Goal: Browse casually: Explore the website without a specific task or goal

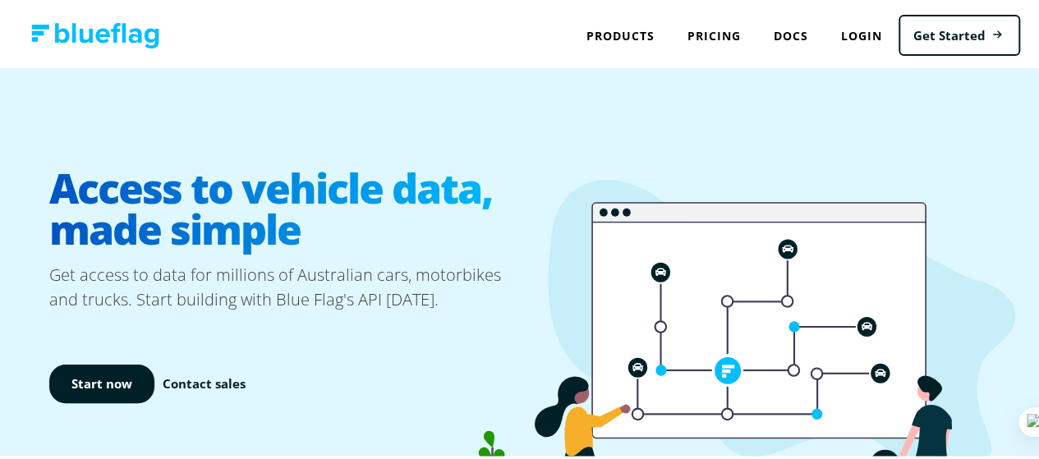
click at [324, 196] on h1 "Access to vehicle data, made simple" at bounding box center [287, 206] width 477 height 108
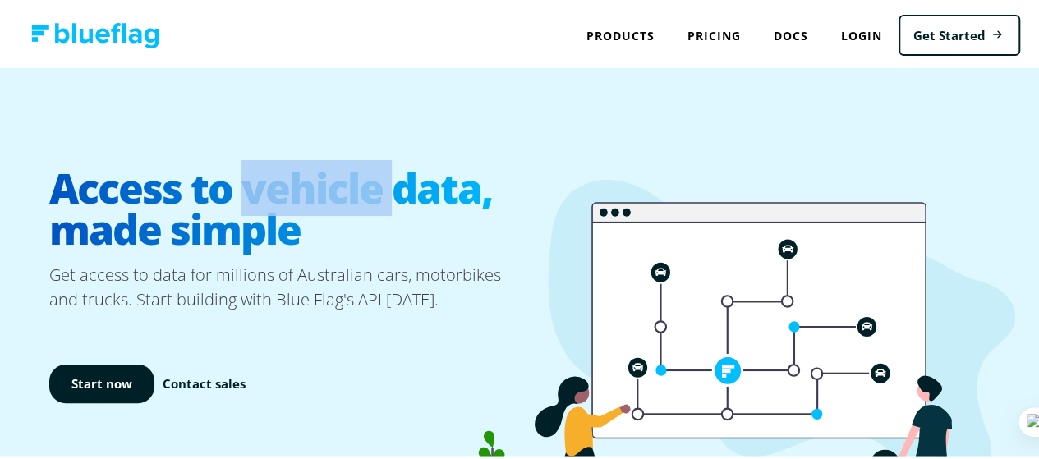
click at [324, 196] on h1 "Access to vehicle data, made simple" at bounding box center [287, 206] width 477 height 108
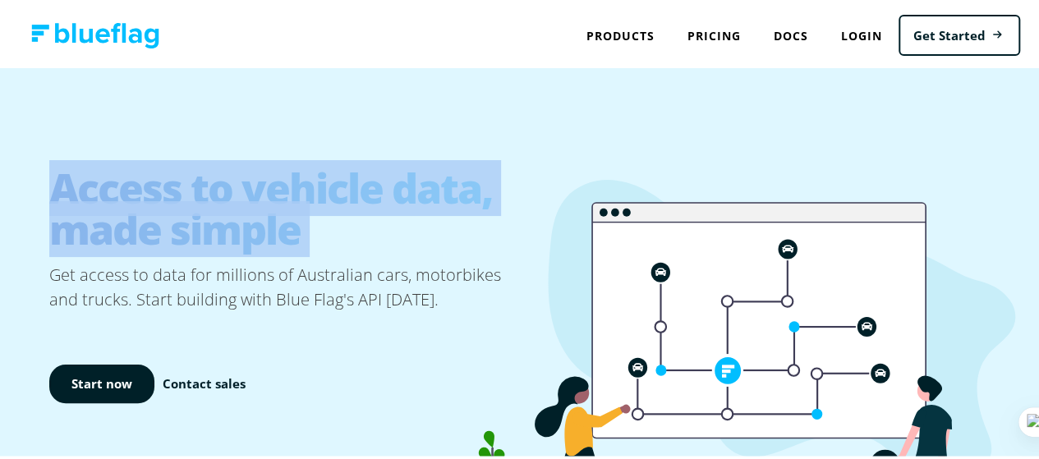
click at [324, 196] on h1 "Access to vehicle data, made simple" at bounding box center [287, 206] width 477 height 108
click at [311, 197] on h1 "Access to vehicle data, made simple" at bounding box center [287, 206] width 477 height 108
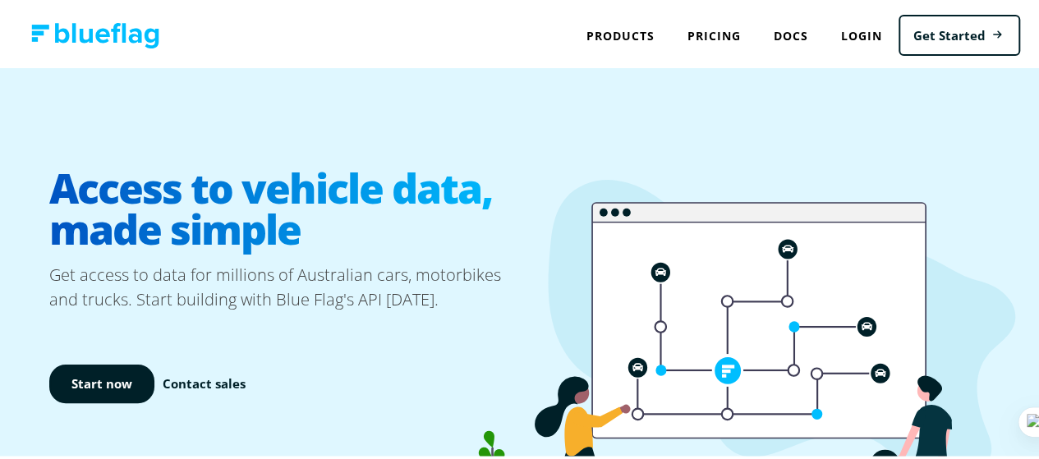
click at [311, 197] on h1 "Access to vehicle data, made simple" at bounding box center [287, 206] width 477 height 108
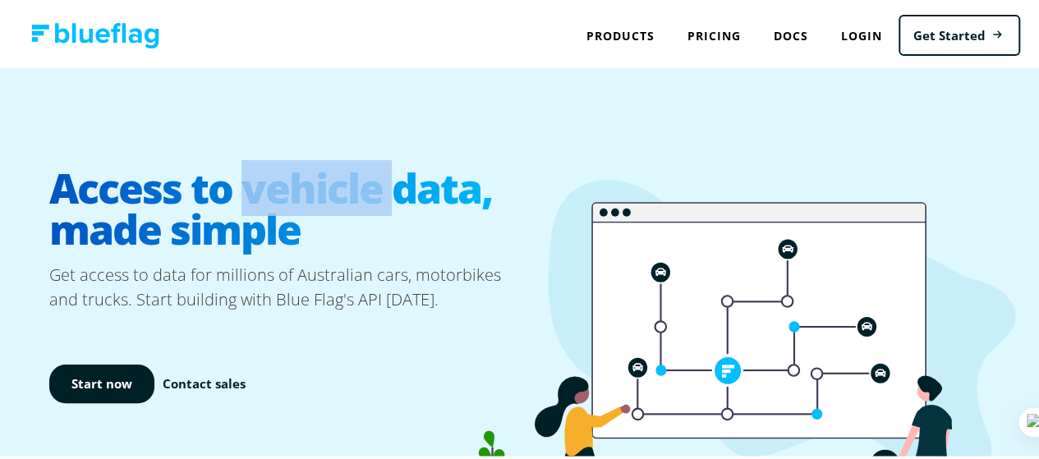
click at [311, 197] on h1 "Access to vehicle data, made simple" at bounding box center [287, 206] width 477 height 108
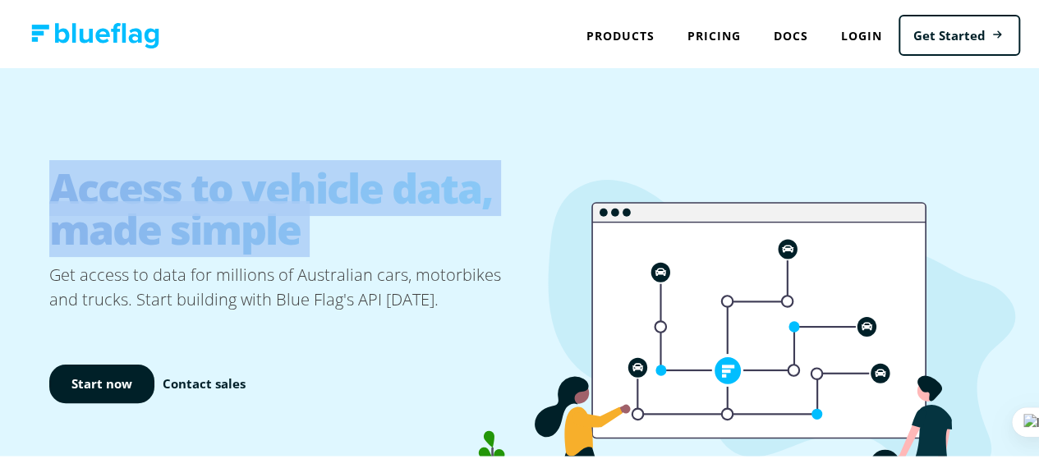
click at [311, 197] on h1 "Access to vehicle data, made simple" at bounding box center [287, 206] width 477 height 108
click at [343, 182] on h1 "Access to vehicle data, made simple" at bounding box center [287, 206] width 477 height 108
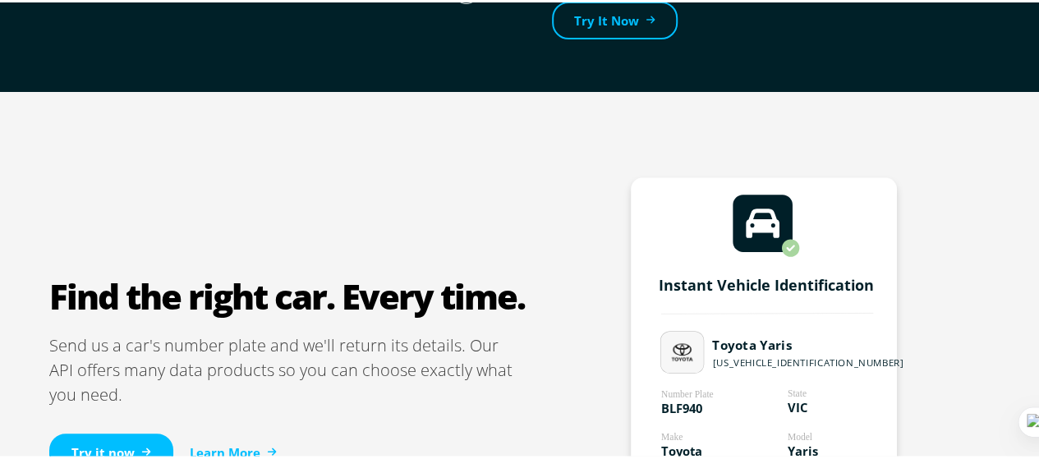
scroll to position [1068, 0]
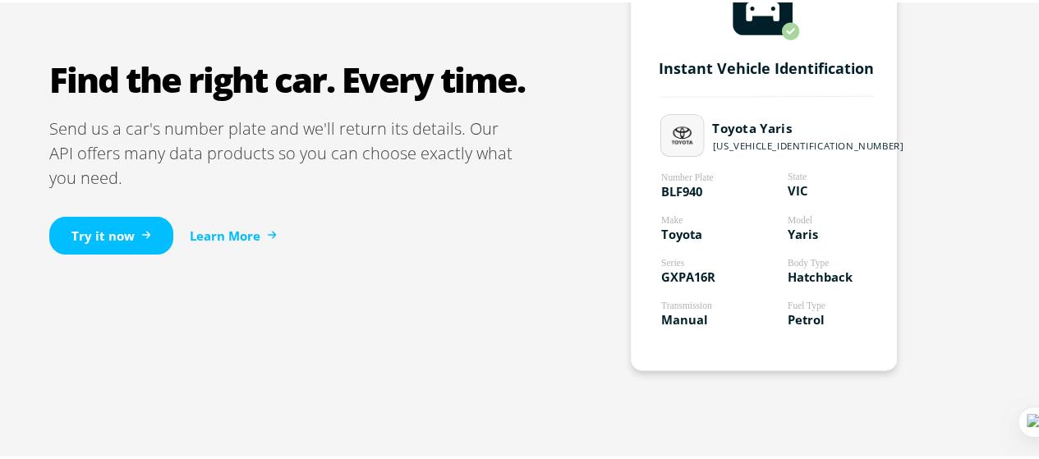
click at [416, 103] on section "Find the right car. Every time. Send us a car's number plate and we'll return i…" at bounding box center [287, 168] width 477 height 223
click at [415, 103] on section "Find the right car. Every time. Send us a car's number plate and we'll return i…" at bounding box center [287, 168] width 477 height 223
click at [413, 103] on section "Find the right car. Every time. Send us a car's number plate and we'll return i…" at bounding box center [287, 168] width 477 height 223
click at [444, 92] on h2 "Find the right car. Every time." at bounding box center [287, 77] width 477 height 41
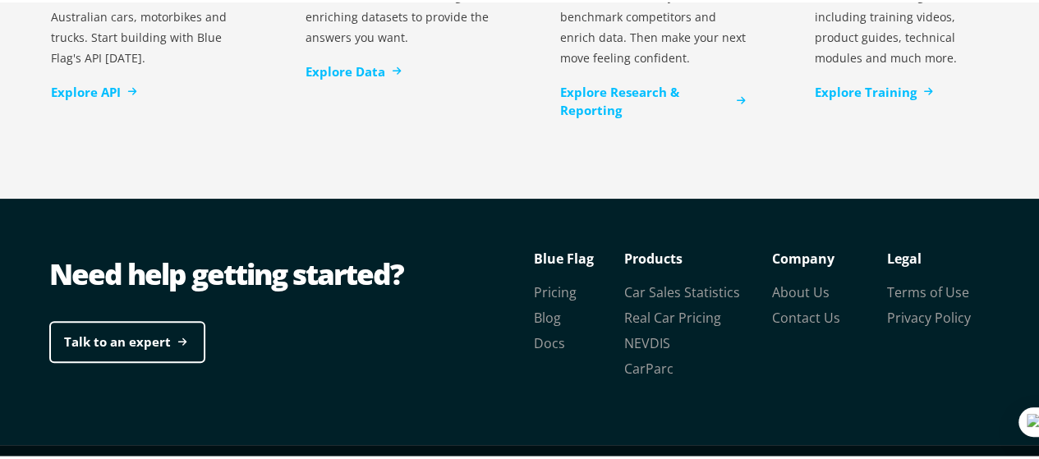
scroll to position [3688, 0]
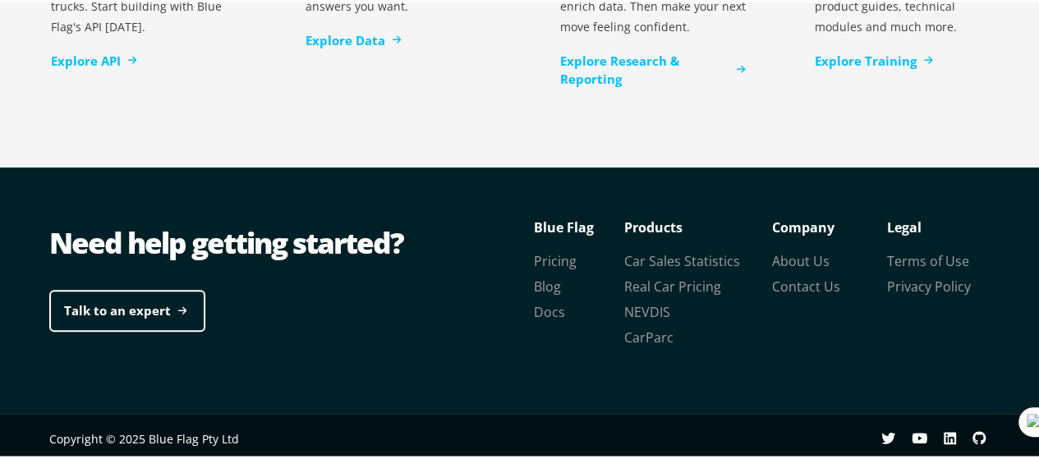
click at [347, 231] on div "Need help getting started?" at bounding box center [287, 240] width 477 height 41
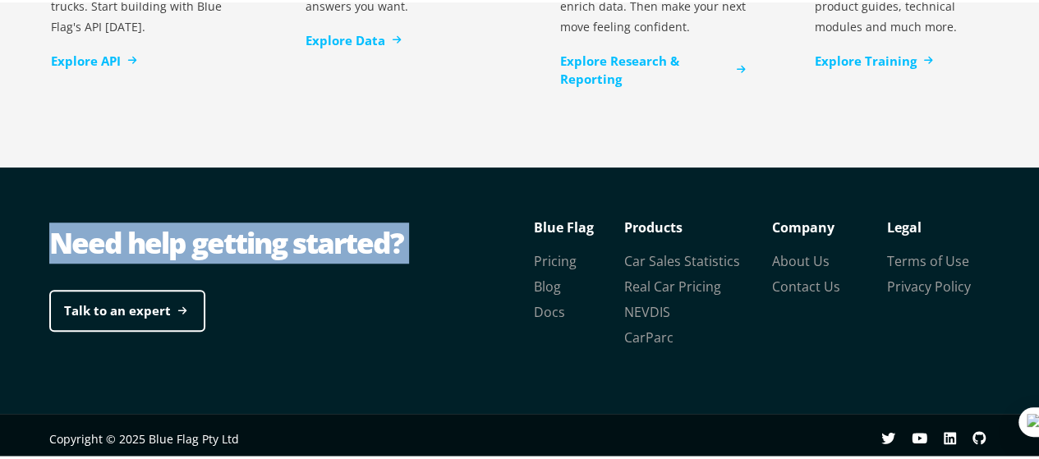
click at [347, 231] on div "Need help getting started?" at bounding box center [287, 240] width 477 height 41
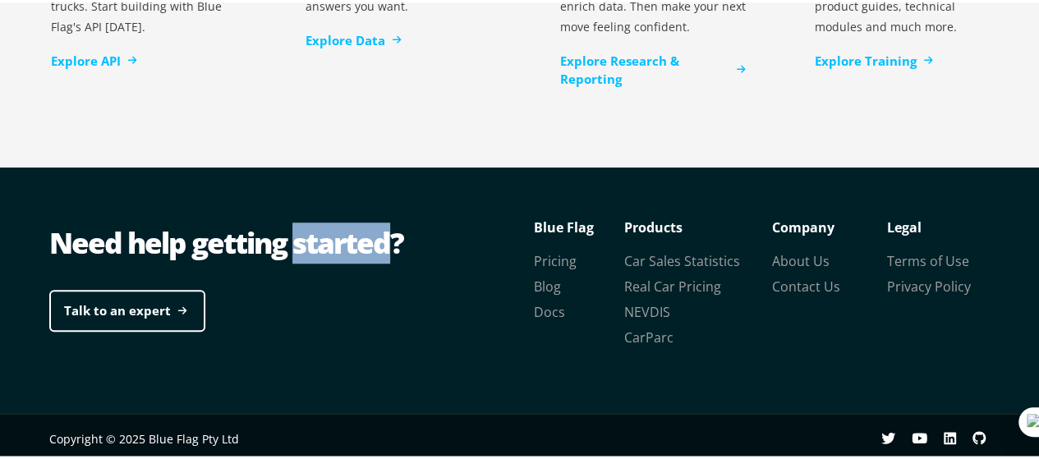
click at [347, 231] on div "Need help getting started?" at bounding box center [287, 240] width 477 height 41
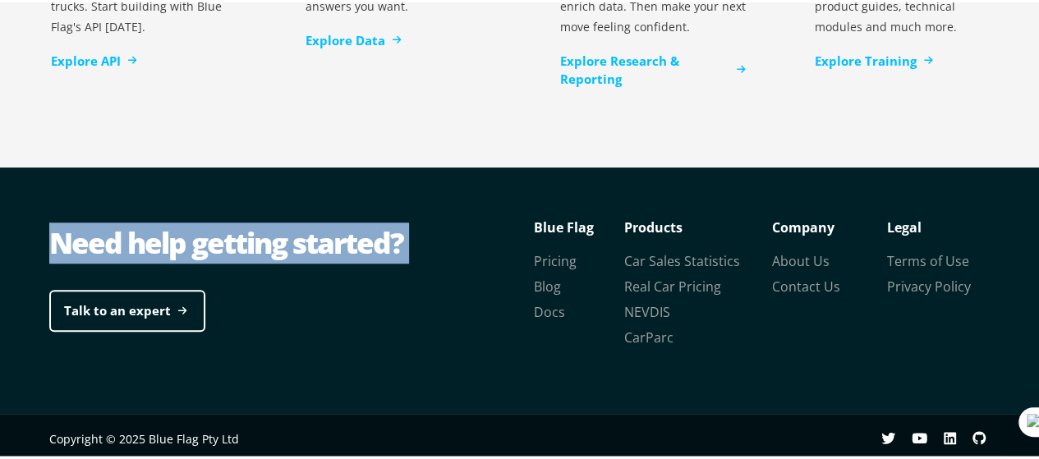
click at [347, 231] on div "Need help getting started?" at bounding box center [287, 240] width 477 height 41
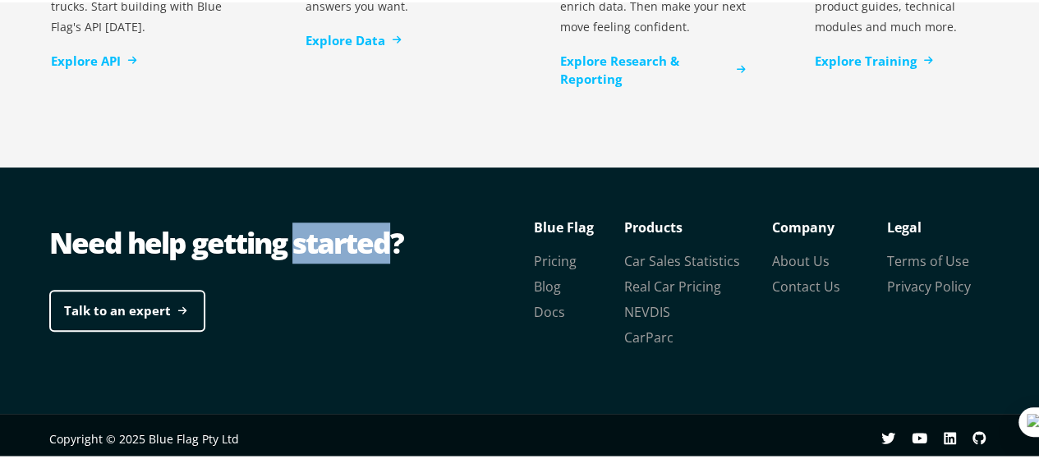
click at [347, 231] on div "Need help getting started?" at bounding box center [287, 240] width 477 height 41
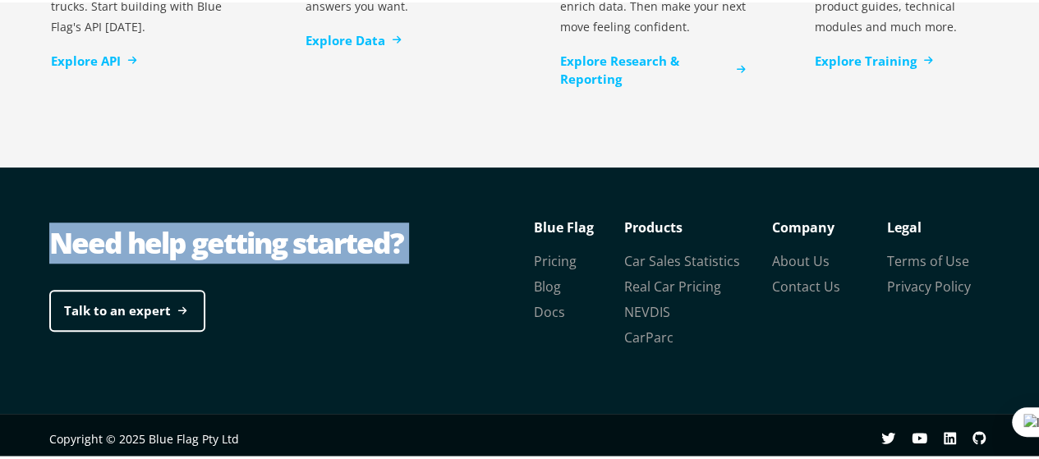
click at [347, 231] on div "Need help getting started?" at bounding box center [287, 240] width 477 height 41
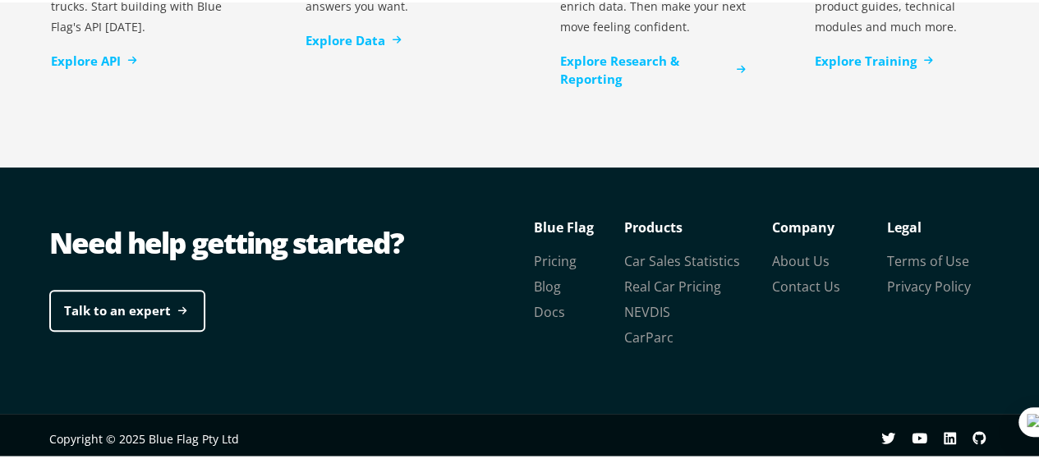
click at [347, 231] on div "Need help getting started?" at bounding box center [287, 240] width 477 height 41
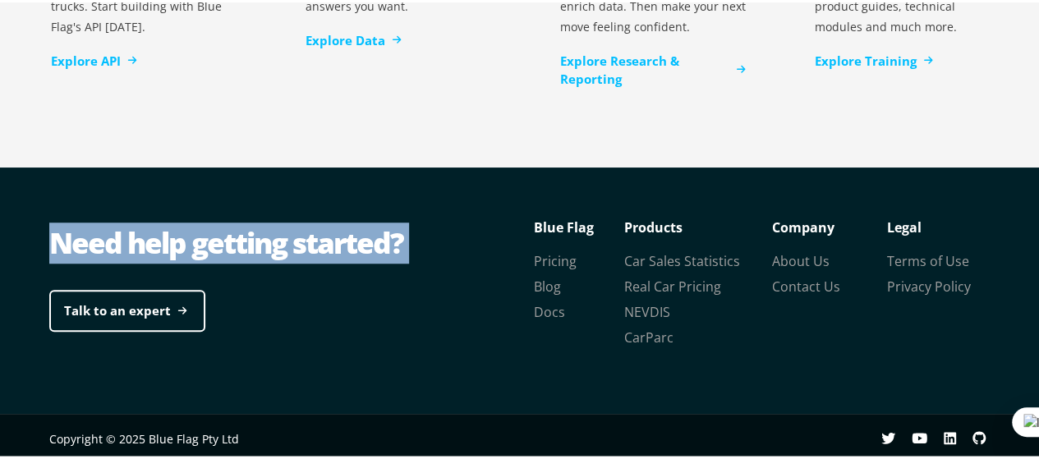
click at [347, 231] on div "Need help getting started?" at bounding box center [287, 240] width 477 height 41
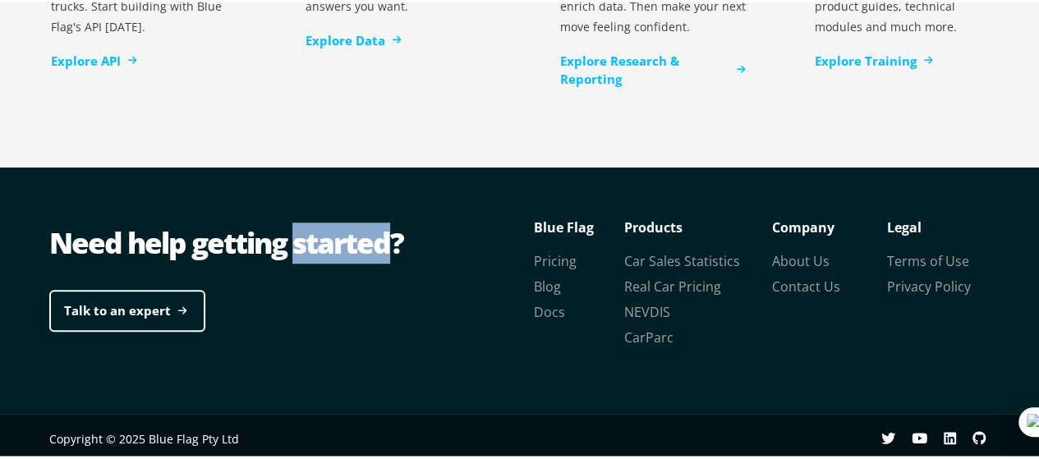
click at [347, 231] on div "Need help getting started?" at bounding box center [287, 240] width 477 height 41
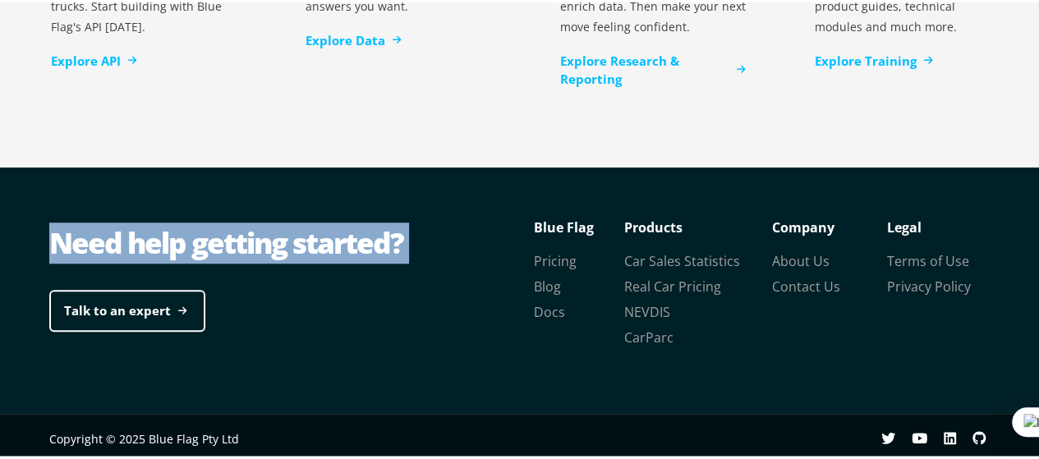
click at [347, 231] on div "Need help getting started?" at bounding box center [287, 240] width 477 height 41
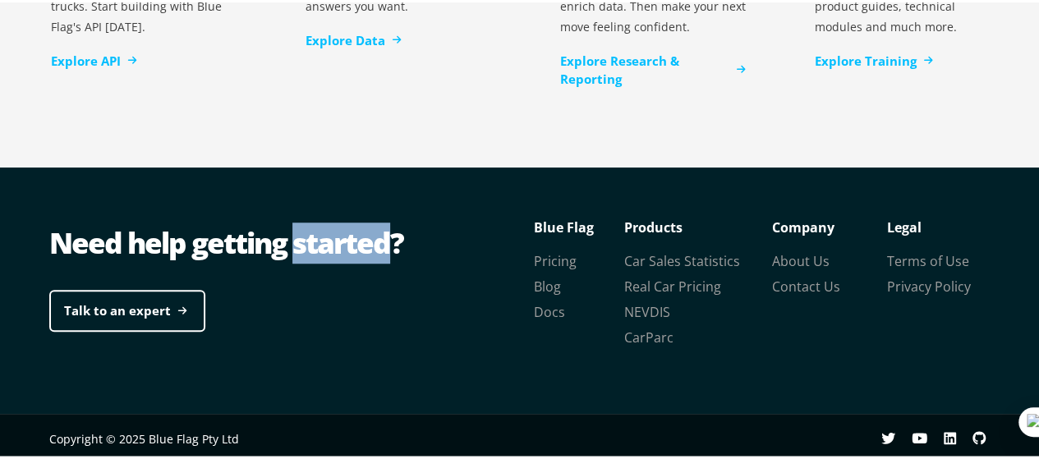
click at [347, 231] on div "Need help getting started?" at bounding box center [287, 240] width 477 height 41
click at [370, 249] on div "Need help getting started?" at bounding box center [287, 240] width 477 height 41
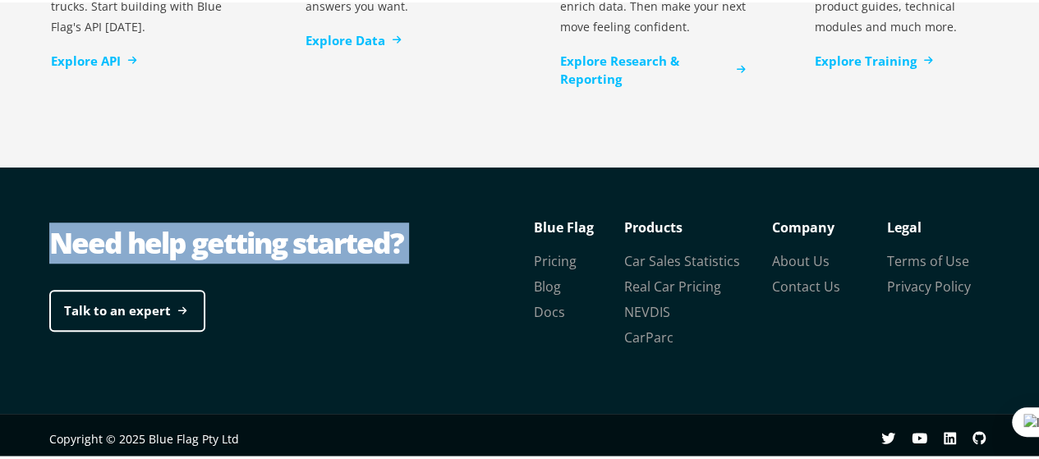
click at [370, 249] on div "Need help getting started?" at bounding box center [287, 240] width 477 height 41
click at [410, 195] on div "Need help getting started? Talk to an expert Legal Terms of Use Privacy Policy …" at bounding box center [526, 288] width 986 height 247
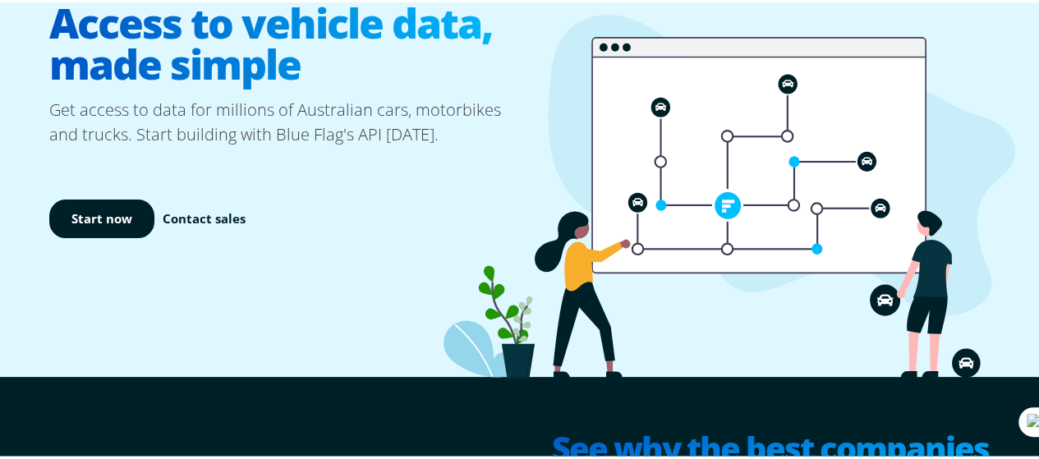
scroll to position [0, 0]
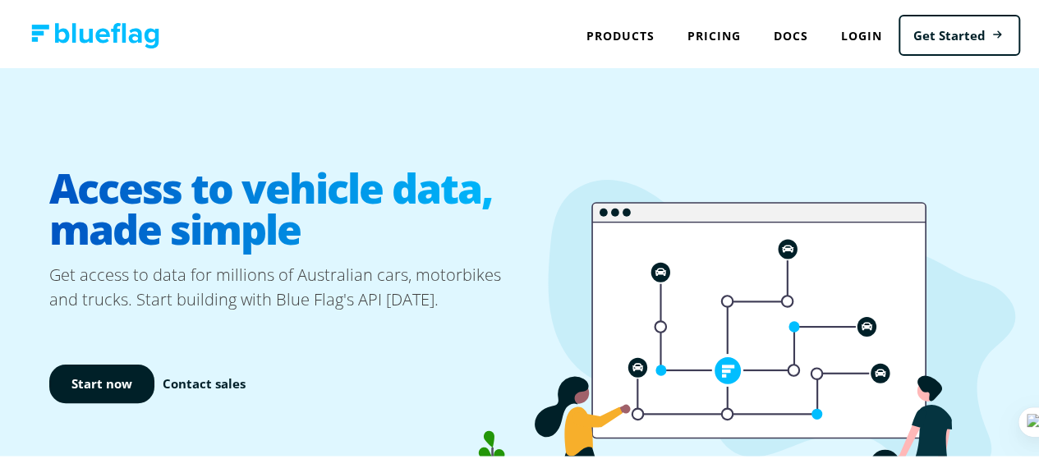
click at [320, 173] on h1 "Access to vehicle data, made simple" at bounding box center [287, 206] width 477 height 108
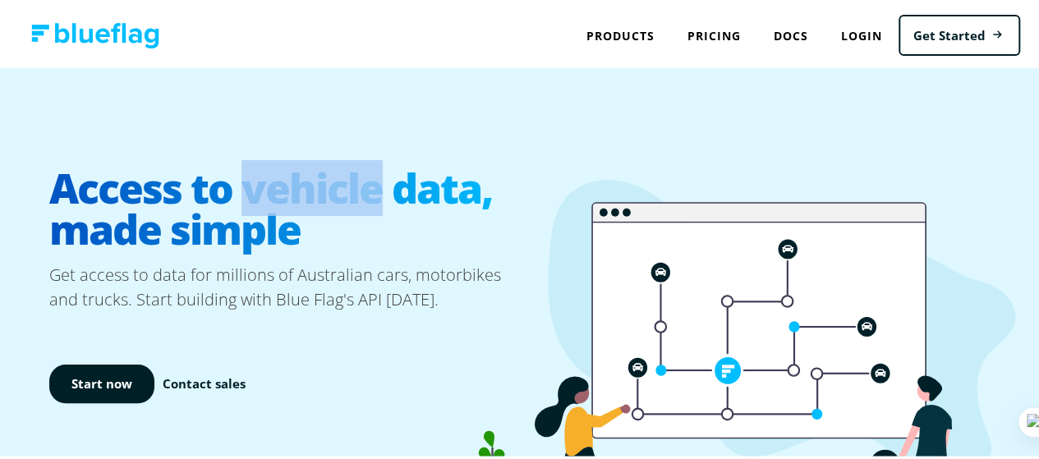
click at [319, 173] on h1 "Access to vehicle data, made simple" at bounding box center [287, 206] width 477 height 108
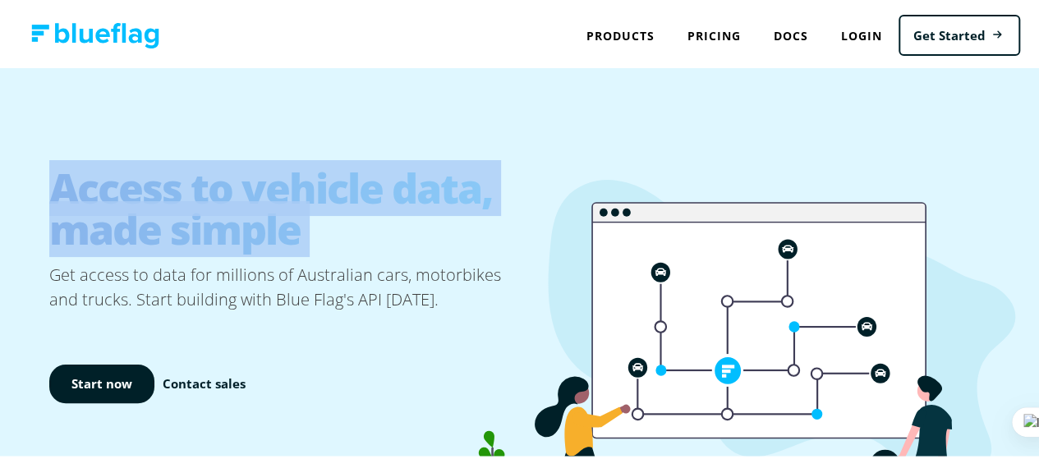
click at [320, 172] on h1 "Access to vehicle data, made simple" at bounding box center [287, 206] width 477 height 108
click at [342, 182] on h1 "Access to vehicle data, made simple" at bounding box center [287, 206] width 477 height 108
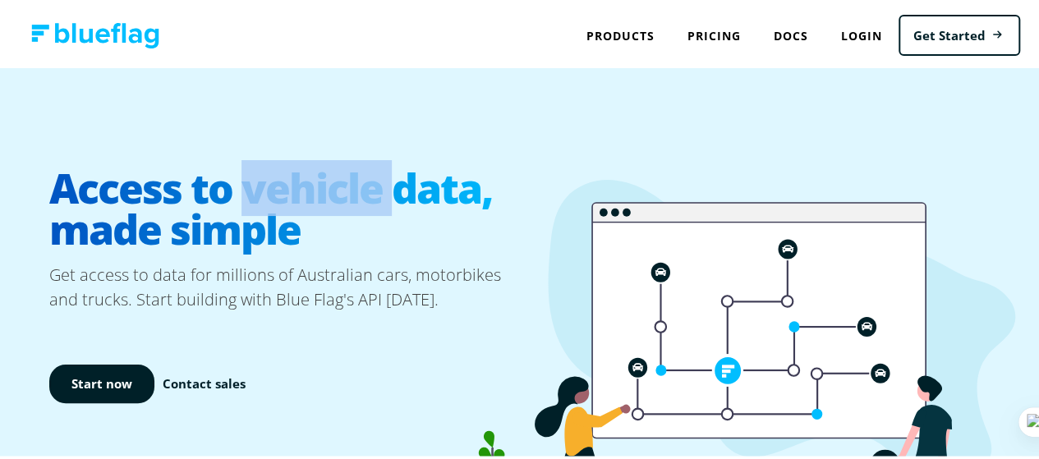
click at [342, 182] on h1 "Access to vehicle data, made simple" at bounding box center [287, 206] width 477 height 108
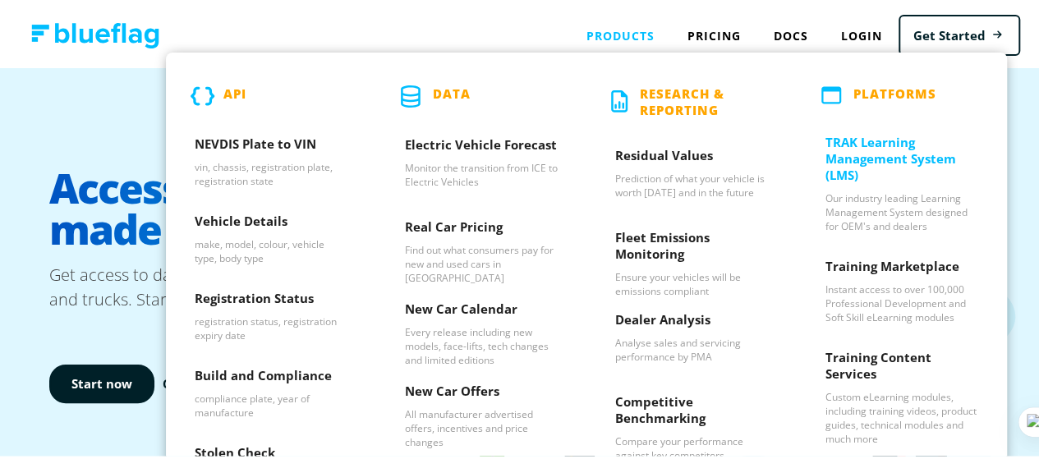
click at [873, 155] on h3 "TRAK Learning Management System (LMS)" at bounding box center [902, 160] width 153 height 58
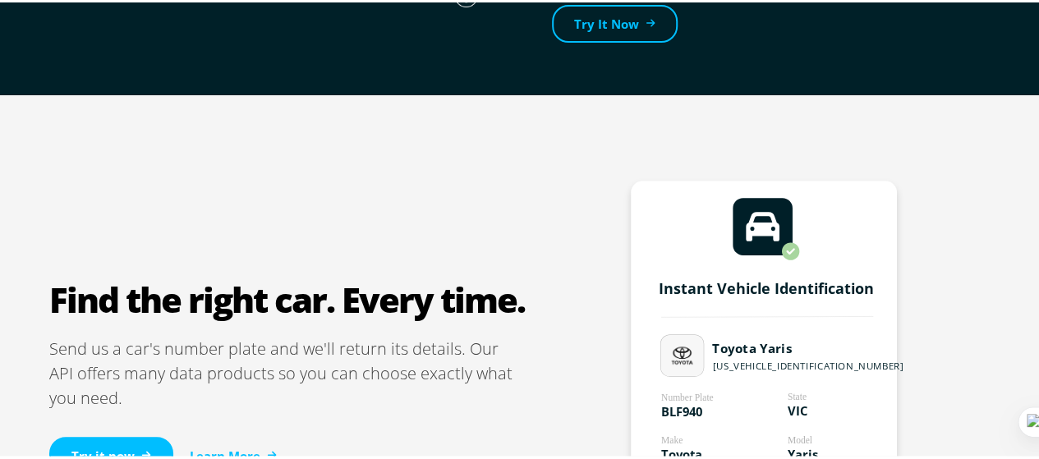
scroll to position [904, 0]
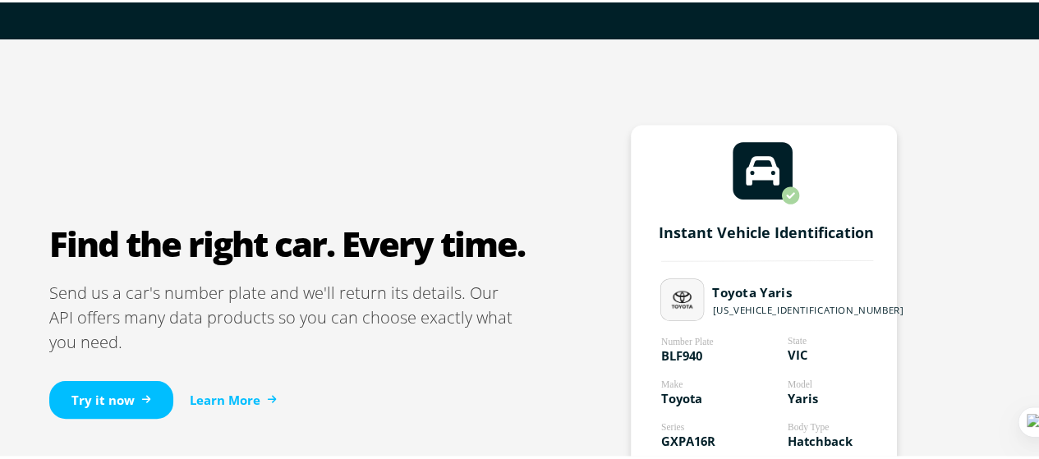
click at [456, 239] on h2 "Find the right car. Every time." at bounding box center [287, 241] width 477 height 41
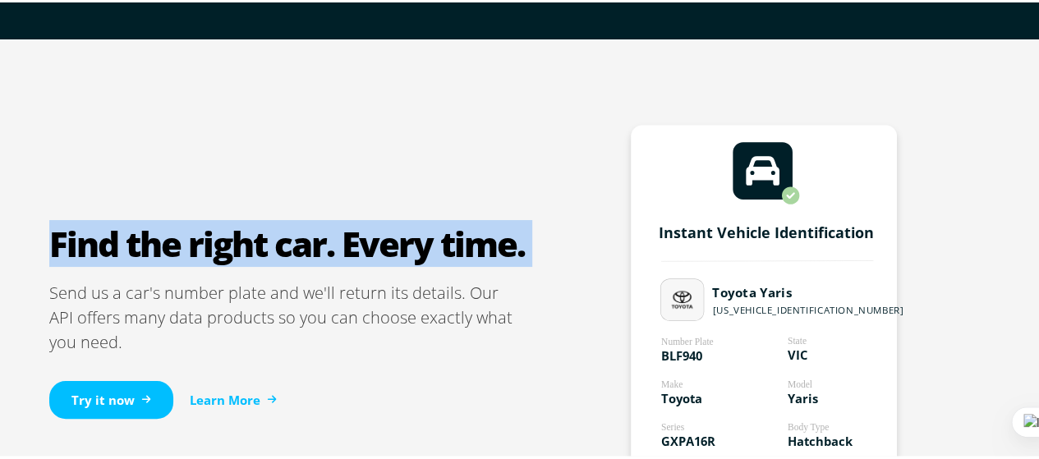
click at [456, 239] on h2 "Find the right car. Every time." at bounding box center [287, 241] width 477 height 41
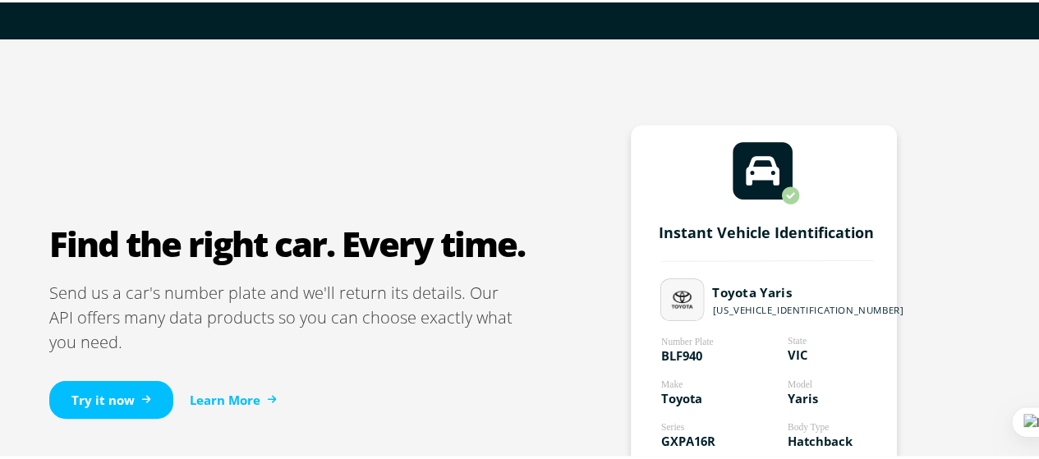
click at [526, 187] on div "Instant Vehicle Identification Number Plate BLF940 Model Yaris Body Type Hatchb…" at bounding box center [764, 331] width 477 height 431
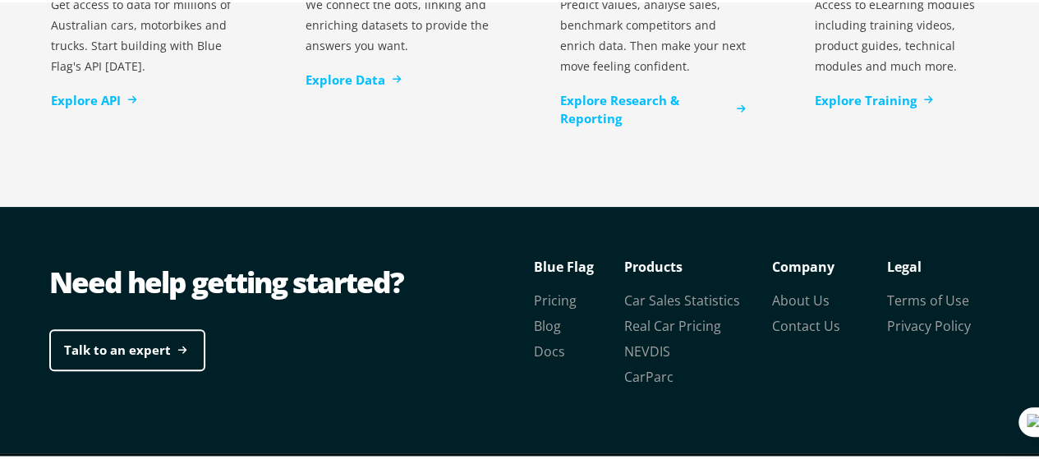
scroll to position [3688, 0]
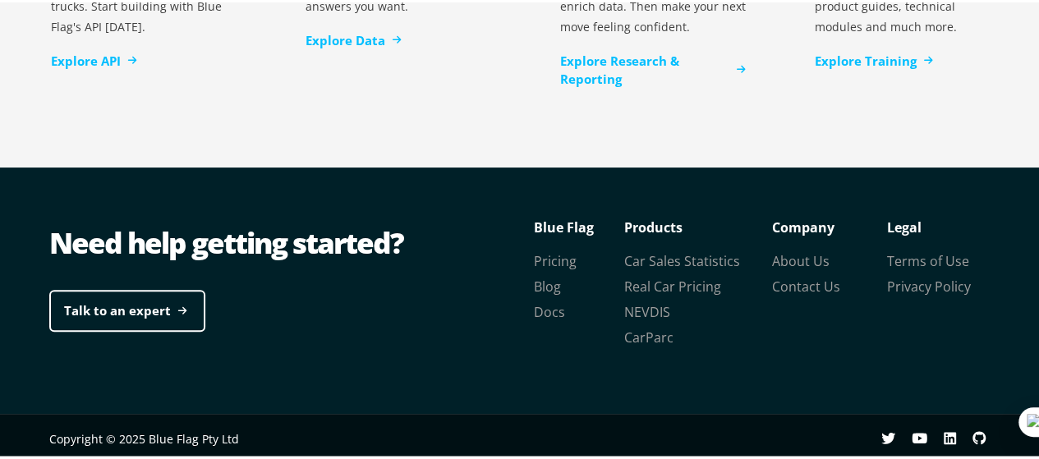
click at [346, 239] on div "Need help getting started?" at bounding box center [287, 240] width 477 height 41
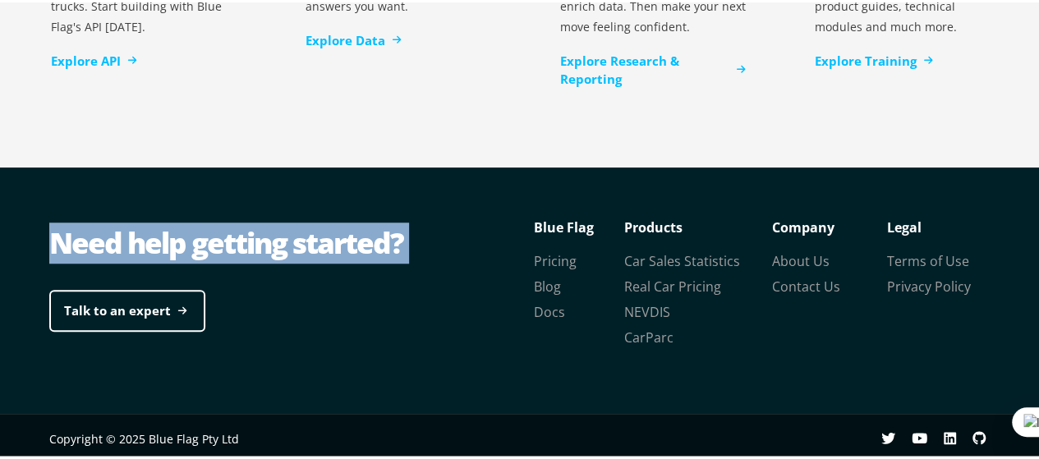
click at [346, 239] on div "Need help getting started?" at bounding box center [287, 240] width 477 height 41
copy div "Need help getting started?"
click at [404, 220] on div "Need help getting started?" at bounding box center [287, 240] width 477 height 41
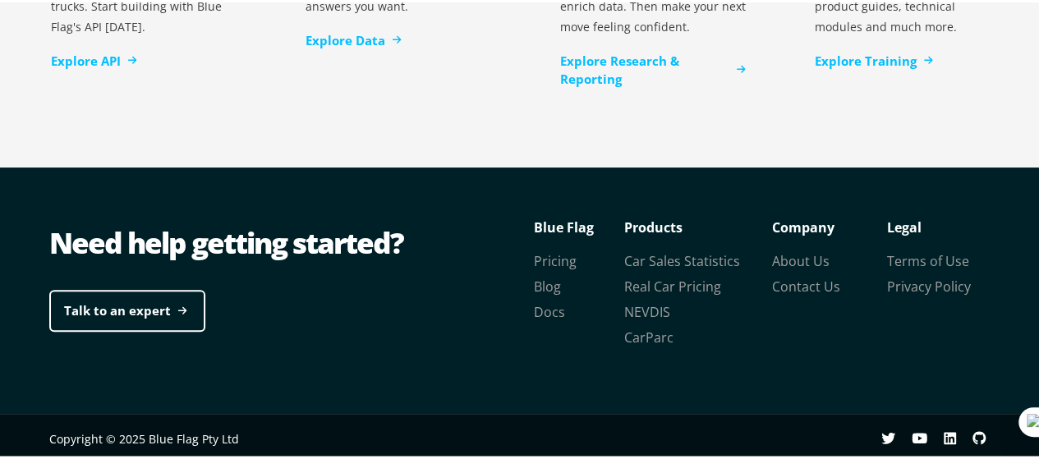
click at [333, 243] on div "Need help getting started?" at bounding box center [287, 240] width 477 height 41
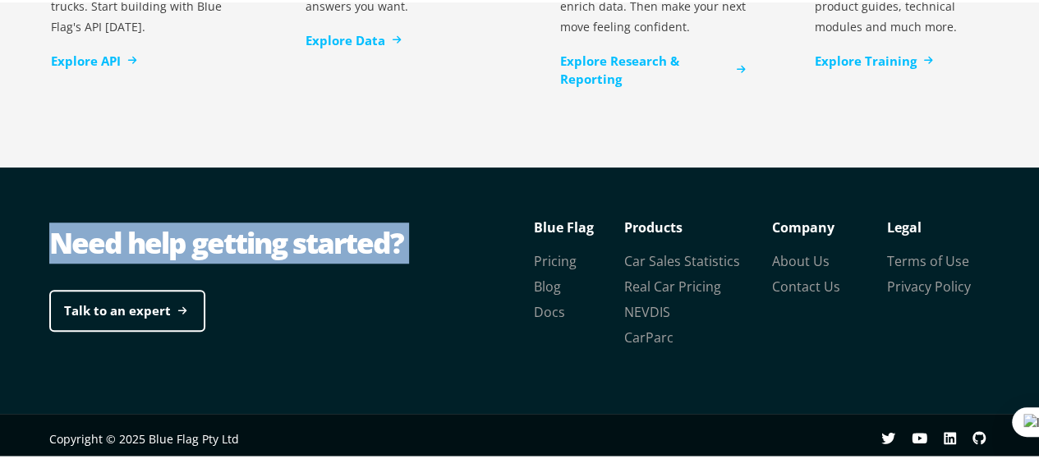
click at [333, 243] on div "Need help getting started?" at bounding box center [287, 240] width 477 height 41
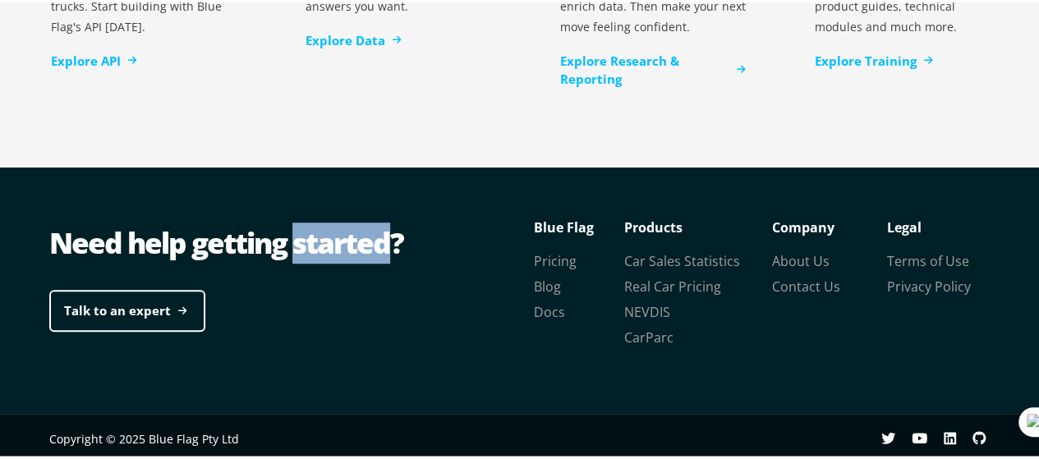
click at [333, 243] on div "Need help getting started?" at bounding box center [287, 240] width 477 height 41
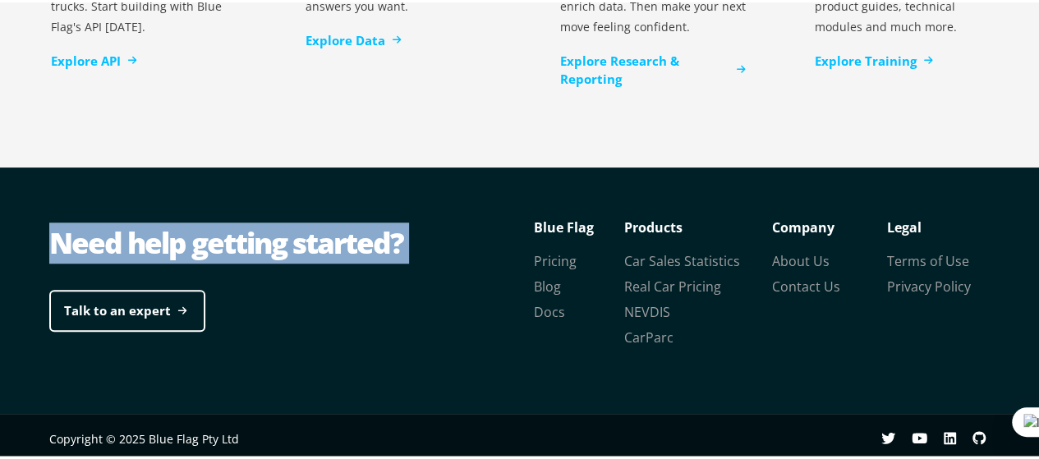
click at [333, 243] on div "Need help getting started?" at bounding box center [287, 240] width 477 height 41
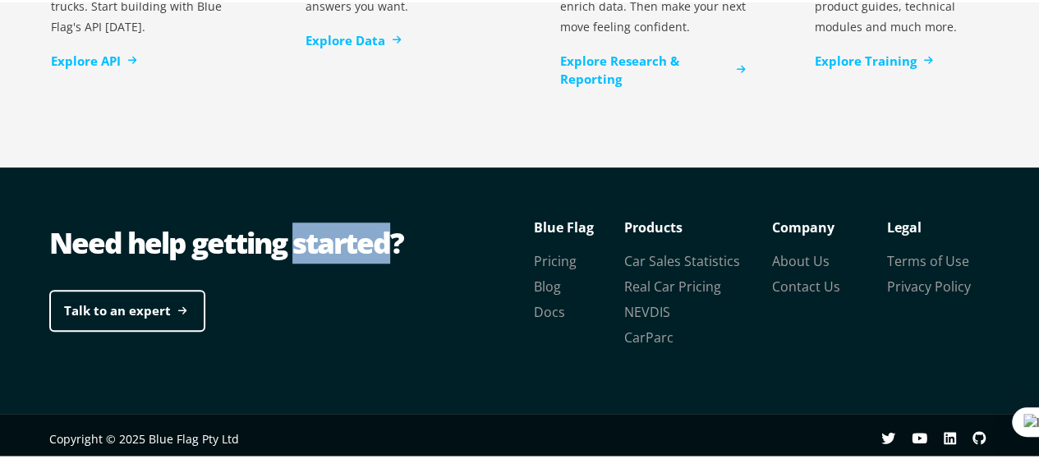
click at [333, 243] on div "Need help getting started?" at bounding box center [287, 240] width 477 height 41
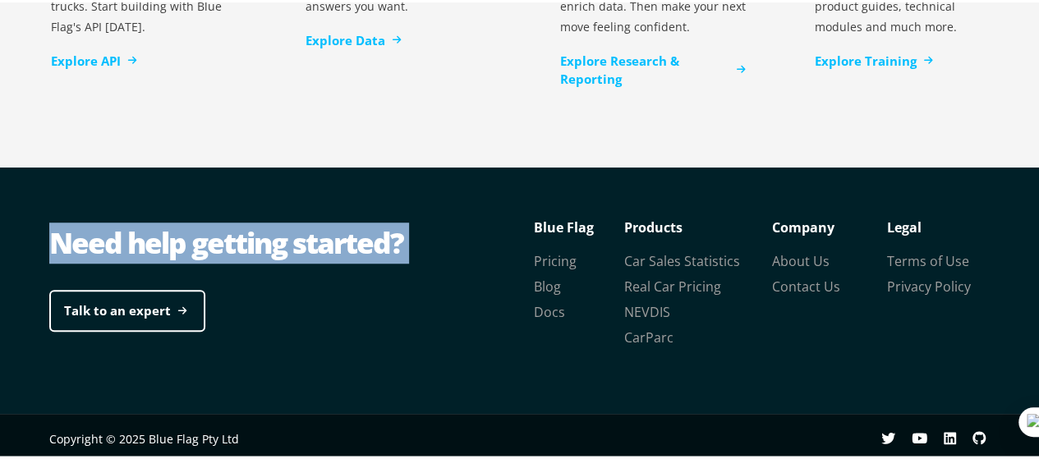
click at [333, 243] on div "Need help getting started?" at bounding box center [287, 240] width 477 height 41
click at [356, 237] on div "Need help getting started?" at bounding box center [287, 240] width 477 height 41
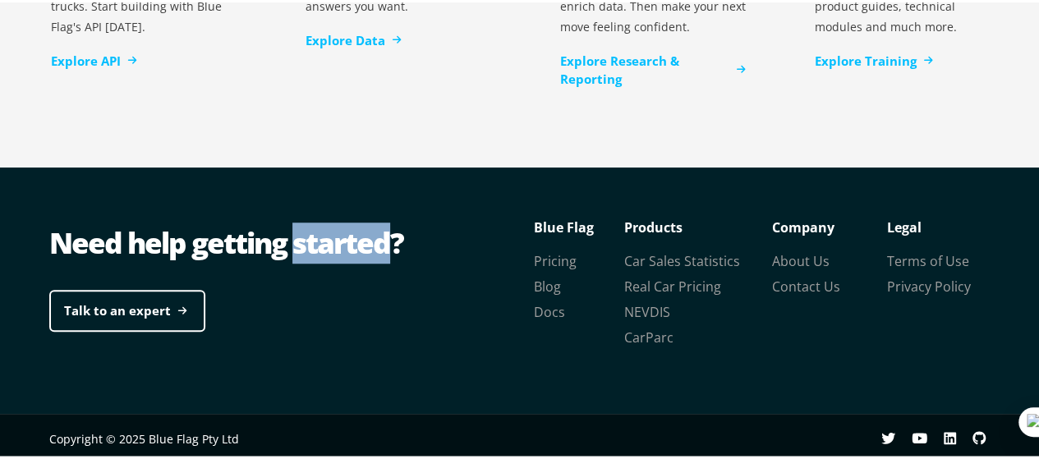
click at [356, 237] on div "Need help getting started?" at bounding box center [287, 240] width 477 height 41
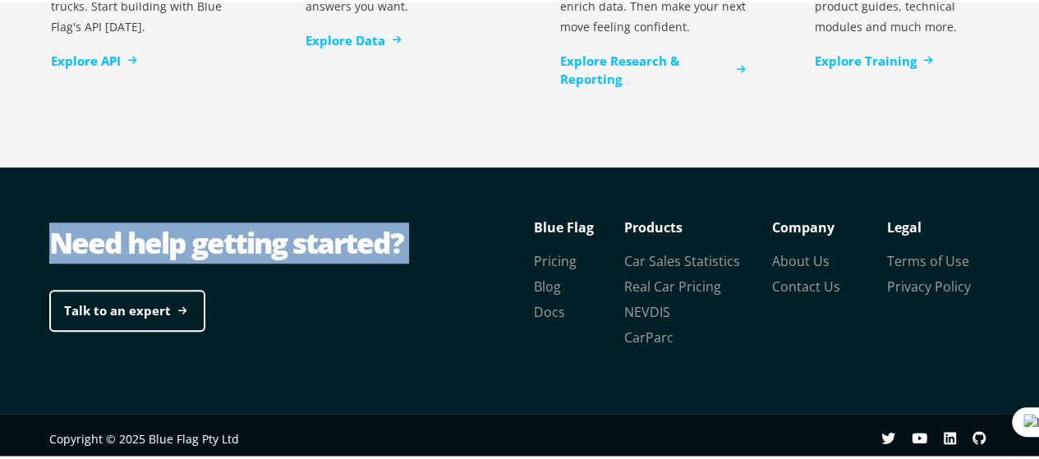
click at [356, 237] on div "Need help getting started?" at bounding box center [287, 240] width 477 height 41
click at [358, 234] on div "Need help getting started?" at bounding box center [287, 240] width 477 height 41
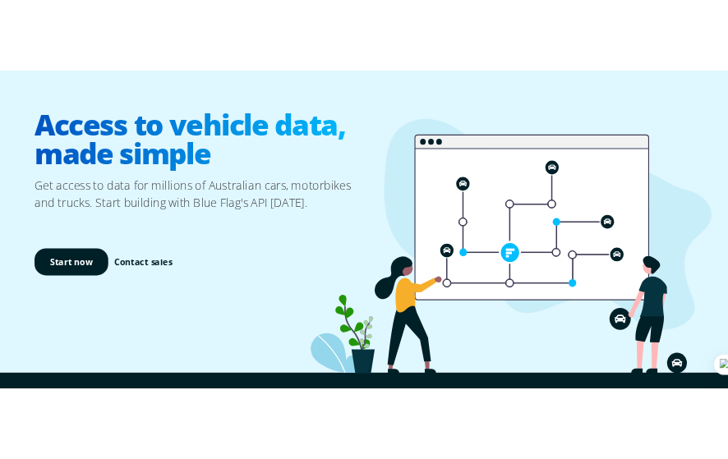
scroll to position [0, 0]
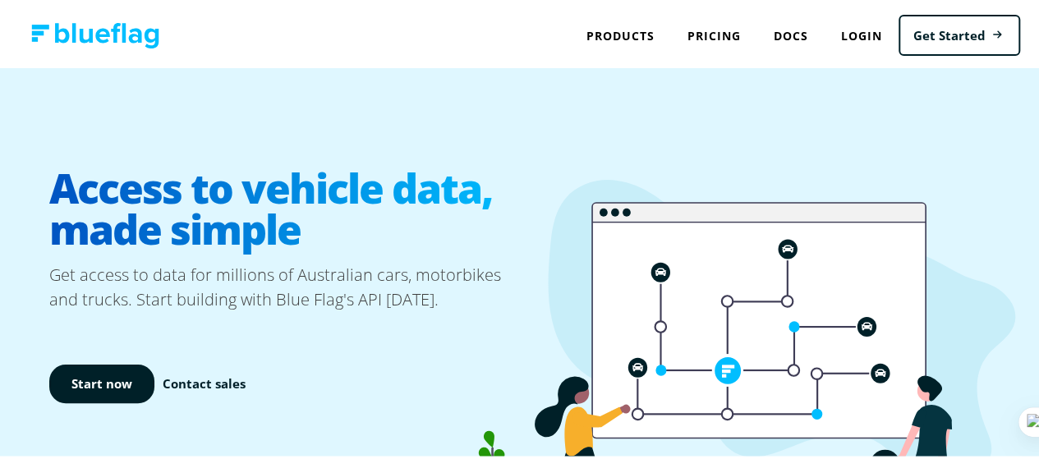
click at [366, 196] on h1 "Access to vehicle data, made simple" at bounding box center [287, 206] width 477 height 108
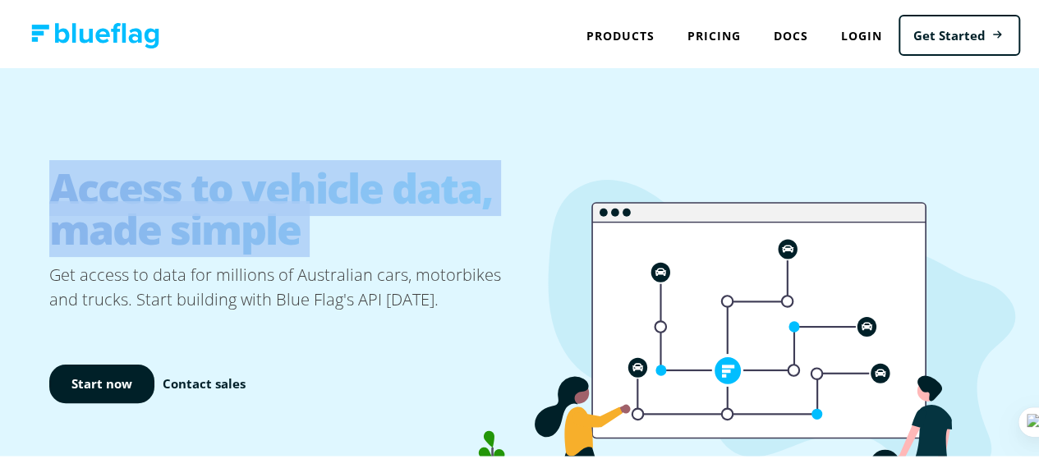
click at [366, 196] on h1 "Access to vehicle data, made simple" at bounding box center [287, 206] width 477 height 108
click at [393, 192] on h1 "Access to vehicle data, made simple" at bounding box center [287, 206] width 477 height 108
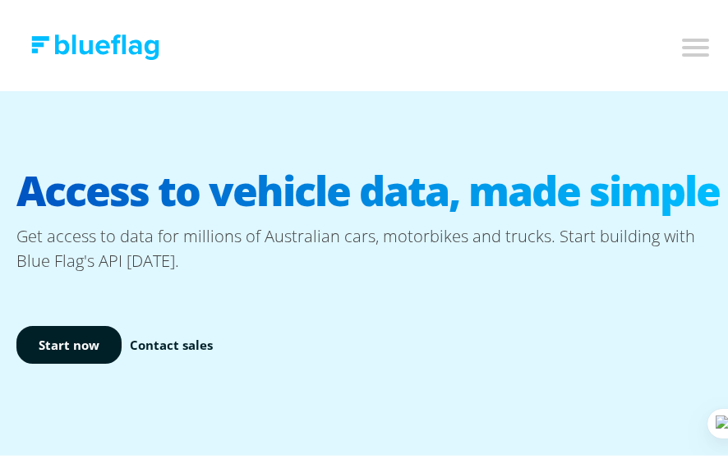
click at [329, 211] on h1 "Access to vehicle data, made simple" at bounding box center [370, 186] width 708 height 67
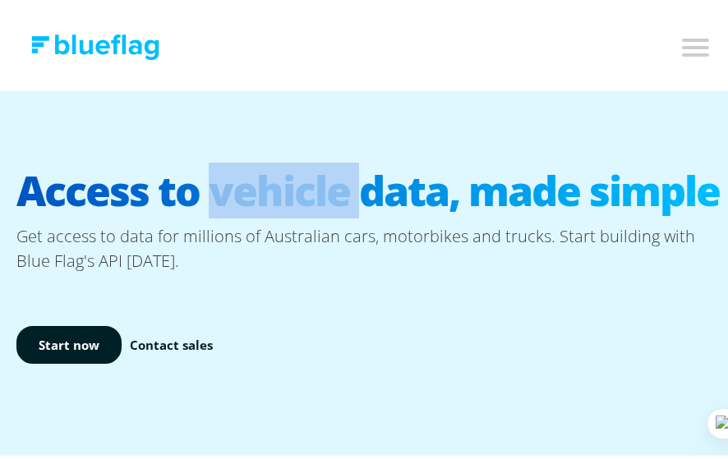
click at [329, 211] on h1 "Access to vehicle data, made simple" at bounding box center [370, 186] width 708 height 67
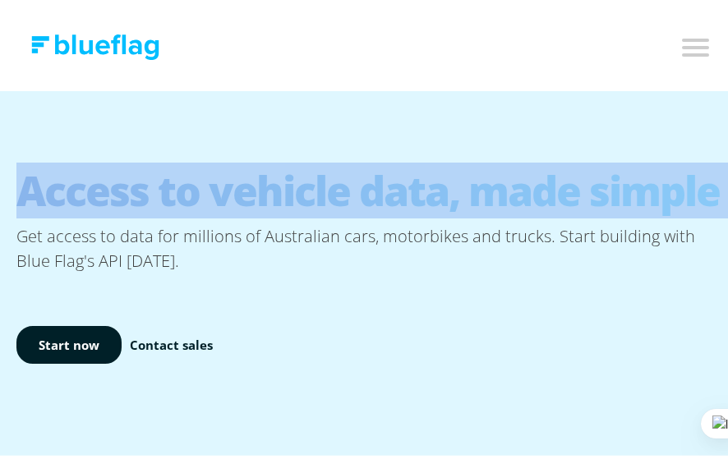
click at [329, 211] on h1 "Access to vehicle data, made simple" at bounding box center [370, 186] width 708 height 67
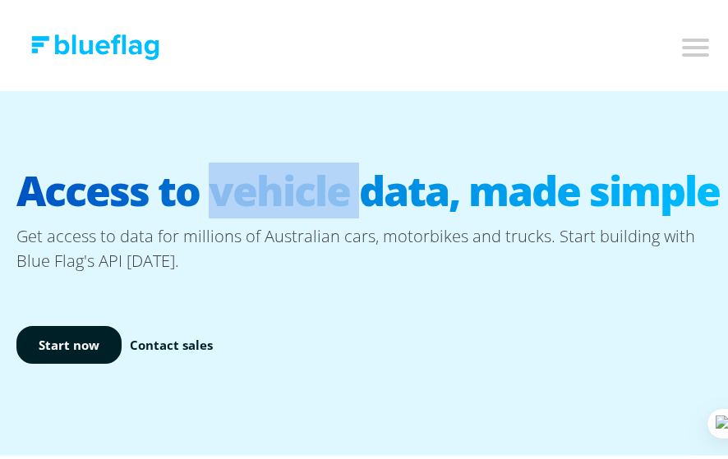
click at [329, 211] on h1 "Access to vehicle data, made simple" at bounding box center [370, 186] width 708 height 67
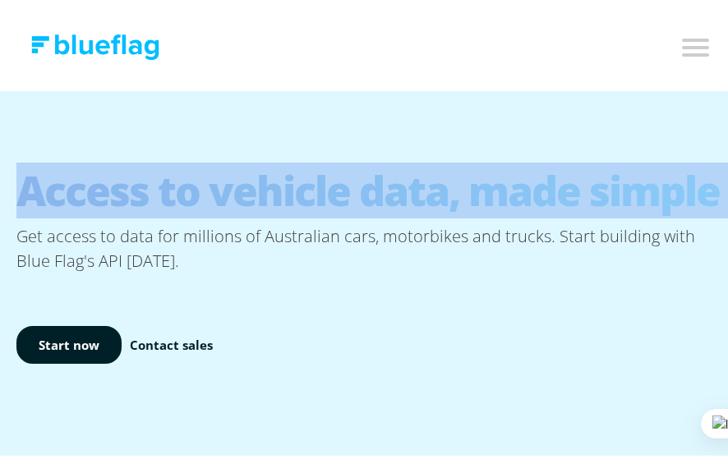
click at [329, 211] on h1 "Access to vehicle data, made simple" at bounding box center [370, 186] width 708 height 67
click at [356, 198] on h1 "Access to vehicle data, made simple" at bounding box center [370, 186] width 708 height 67
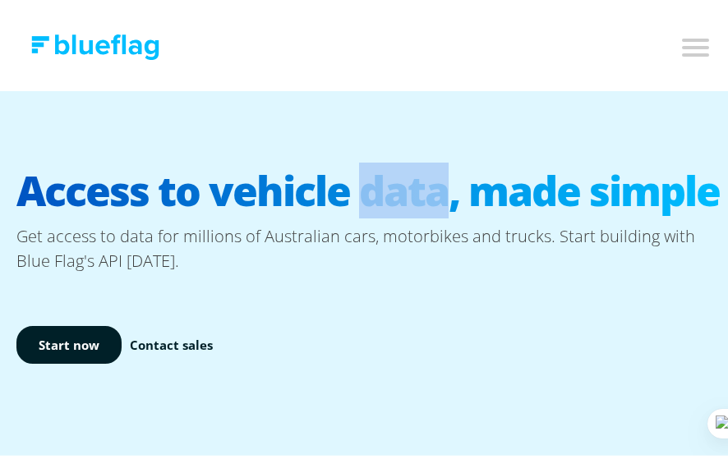
click at [356, 198] on h1 "Access to vehicle data, made simple" at bounding box center [370, 186] width 708 height 67
click at [363, 195] on h1 "Access to vehicle data, made simple" at bounding box center [370, 186] width 708 height 67
click at [388, 187] on h1 "Access to vehicle data, made simple" at bounding box center [370, 186] width 708 height 67
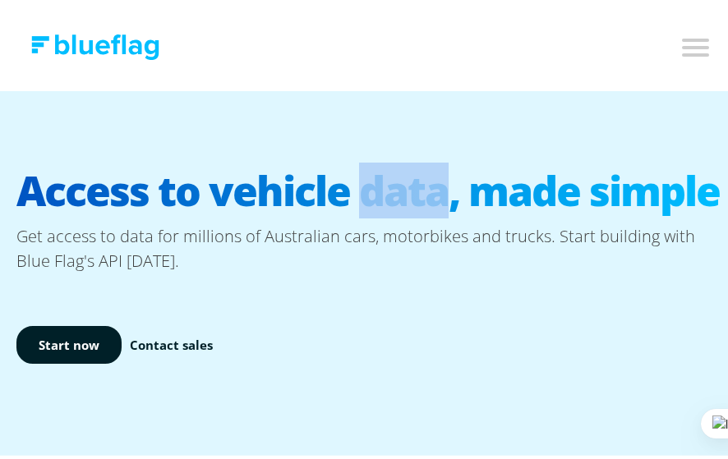
click at [388, 187] on h1 "Access to vehicle data, made simple" at bounding box center [370, 186] width 708 height 67
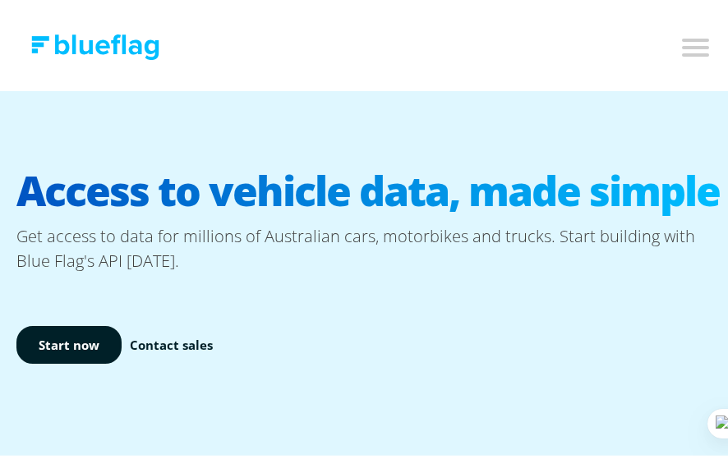
click at [388, 187] on h1 "Access to vehicle data, made simple" at bounding box center [370, 186] width 708 height 67
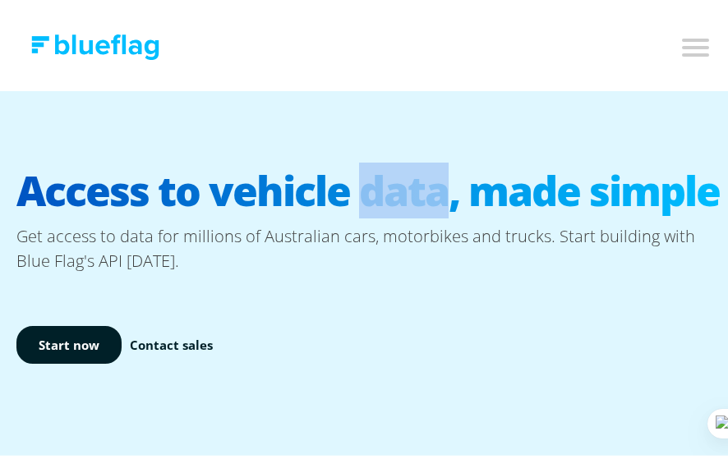
click at [388, 187] on h1 "Access to vehicle data, made simple" at bounding box center [370, 186] width 708 height 67
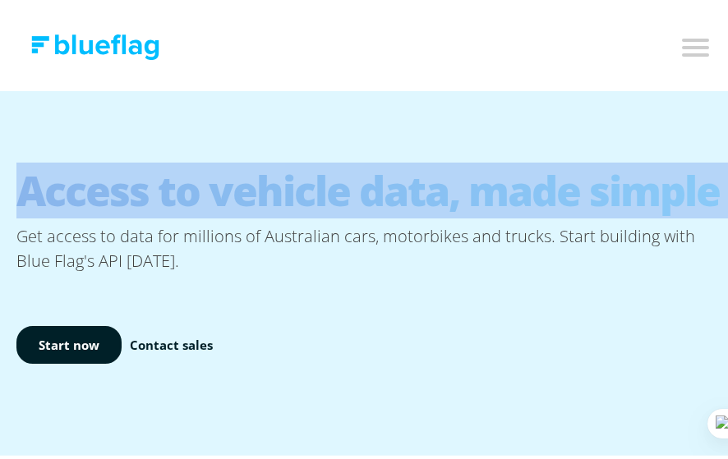
click at [388, 187] on h1 "Access to vehicle data, made simple" at bounding box center [370, 186] width 708 height 67
copy h1 "Access to vehicle data, made simple"
click at [389, 185] on h1 "Access to vehicle data, made simple" at bounding box center [370, 186] width 708 height 67
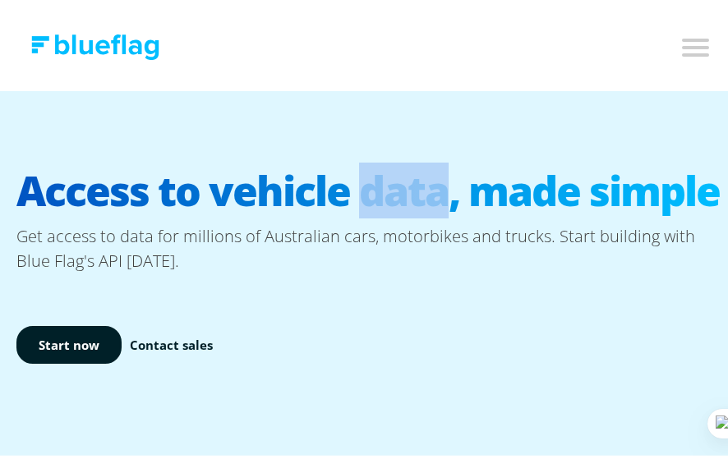
click at [389, 185] on h1 "Access to vehicle data, made simple" at bounding box center [370, 186] width 708 height 67
click at [420, 177] on h1 "Access to vehicle data, made simple" at bounding box center [370, 186] width 708 height 67
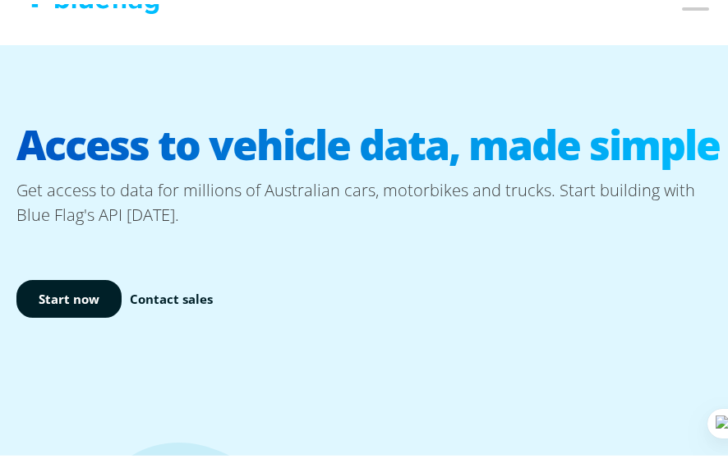
scroll to position [82, 0]
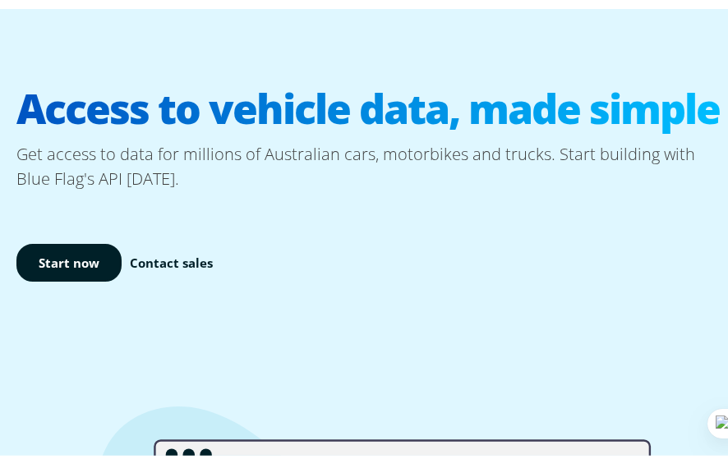
click at [444, 138] on h1 "Access to vehicle data, made simple" at bounding box center [370, 104] width 708 height 67
click at [436, 187] on p "Get access to data for millions of Australian cars, motorbikes and trucks. Star…" at bounding box center [370, 162] width 708 height 49
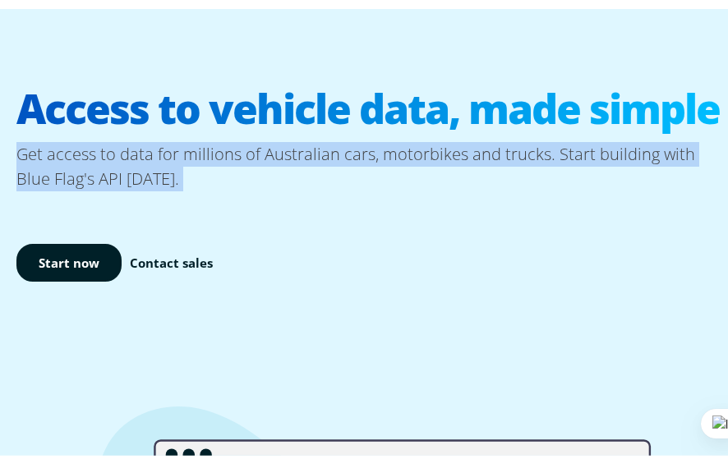
click at [436, 187] on p "Get access to data for millions of Australian cars, motorbikes and trucks. Star…" at bounding box center [370, 162] width 708 height 49
copy p "Get access to data for millions of Australian cars, motorbikes and trucks. Star…"
click at [436, 187] on p "Get access to data for millions of Australian cars, motorbikes and trucks. Star…" at bounding box center [370, 162] width 708 height 49
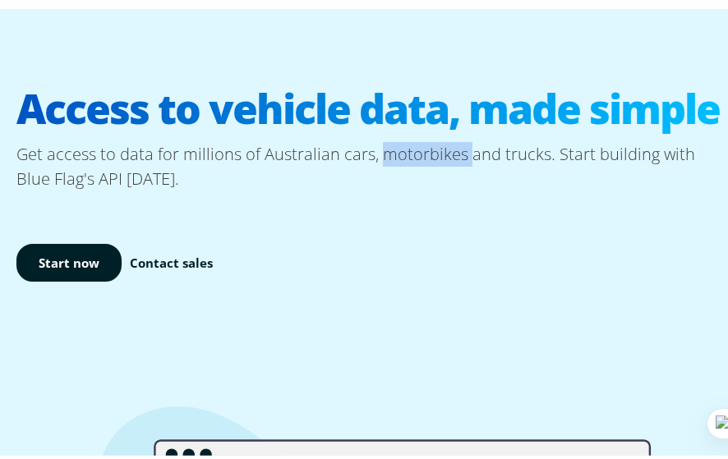
click at [436, 187] on p "Get access to data for millions of Australian cars, motorbikes and trucks. Star…" at bounding box center [370, 162] width 708 height 49
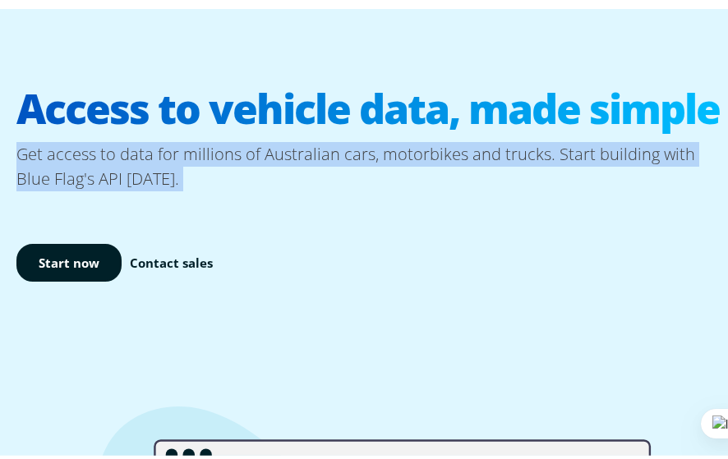
click at [436, 187] on p "Get access to data for millions of Australian cars, motorbikes and trucks. Star…" at bounding box center [370, 162] width 708 height 49
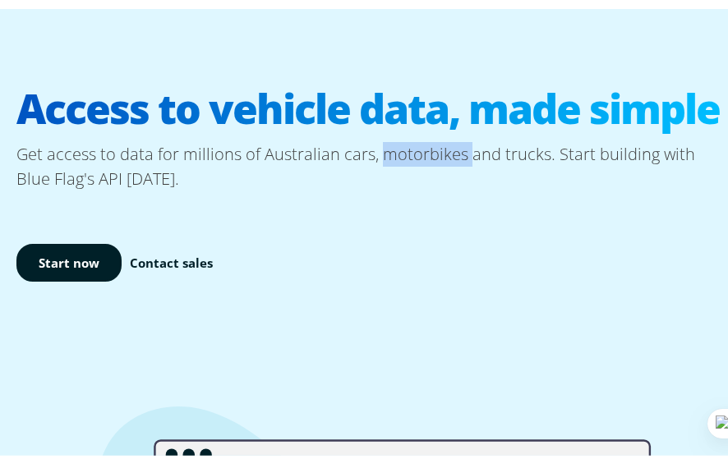
click at [436, 187] on p "Get access to data for millions of Australian cars, motorbikes and trucks. Star…" at bounding box center [370, 162] width 708 height 49
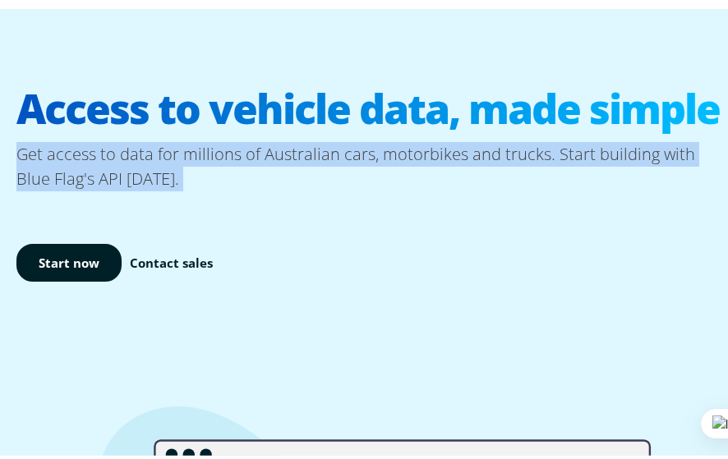
click at [436, 187] on p "Get access to data for millions of Australian cars, motorbikes and trucks. Star…" at bounding box center [370, 162] width 708 height 49
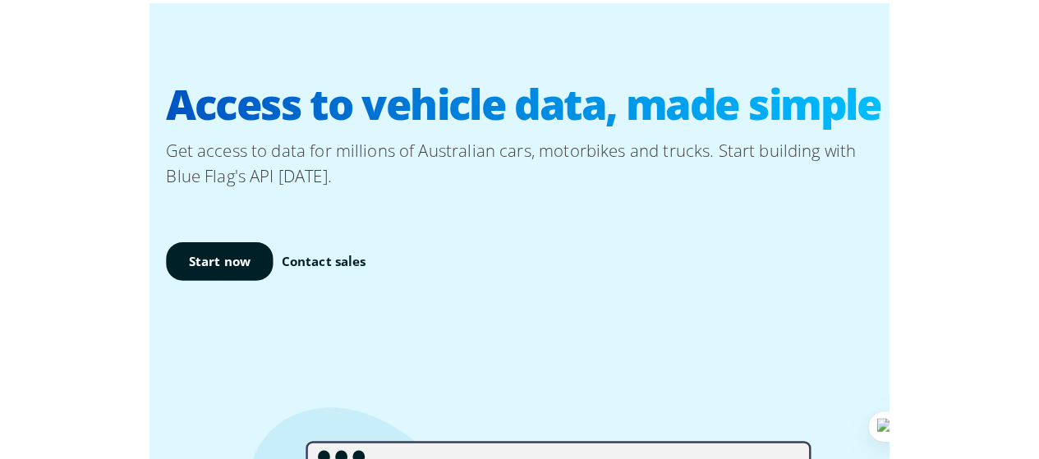
scroll to position [0, 0]
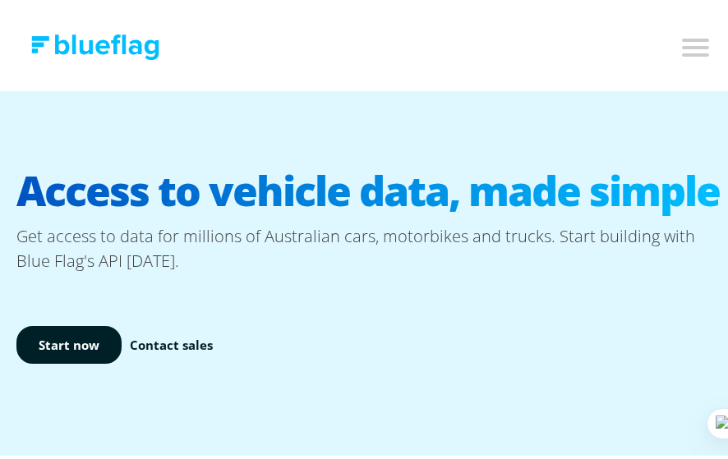
click at [436, 193] on h1 "Access to vehicle data, made simple" at bounding box center [370, 186] width 708 height 67
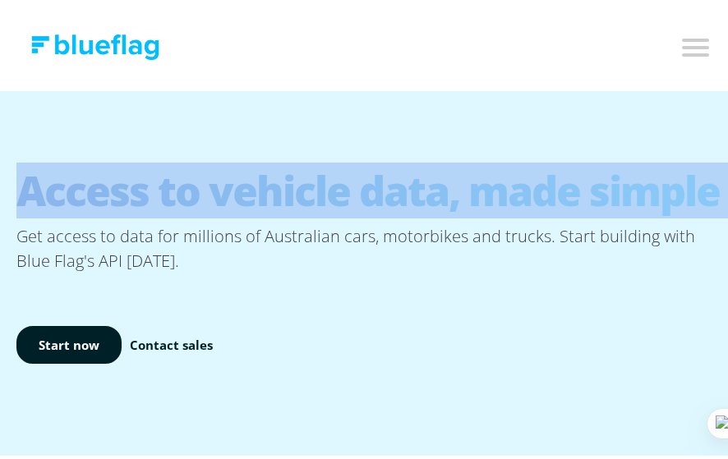
click at [436, 193] on h1 "Access to vehicle data, made simple" at bounding box center [370, 186] width 708 height 67
click at [427, 196] on h1 "Access to vehicle data, made simple" at bounding box center [370, 186] width 708 height 67
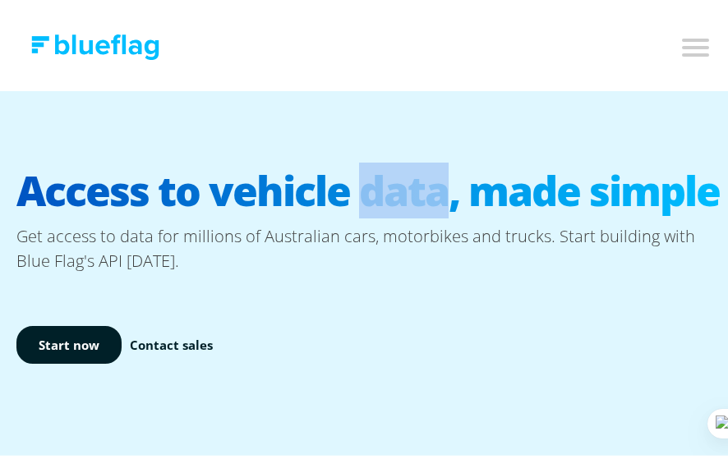
click at [427, 196] on h1 "Access to vehicle data, made simple" at bounding box center [370, 186] width 708 height 67
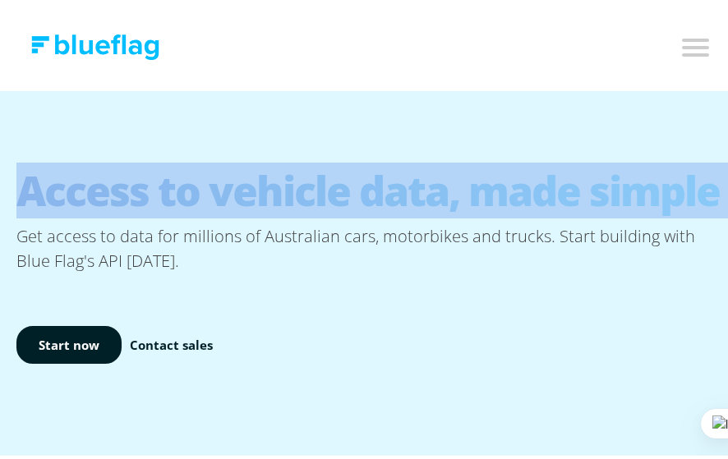
click at [427, 196] on h1 "Access to vehicle data, made simple" at bounding box center [370, 186] width 708 height 67
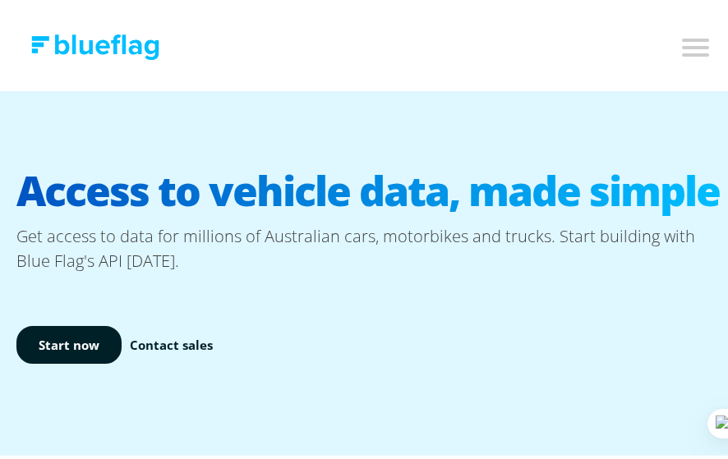
click at [427, 196] on h1 "Access to vehicle data, made simple" at bounding box center [370, 186] width 708 height 67
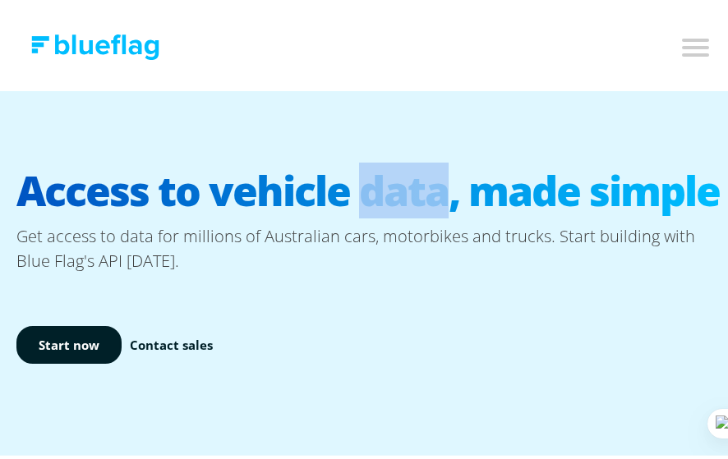
click at [427, 196] on h1 "Access to vehicle data, made simple" at bounding box center [370, 186] width 708 height 67
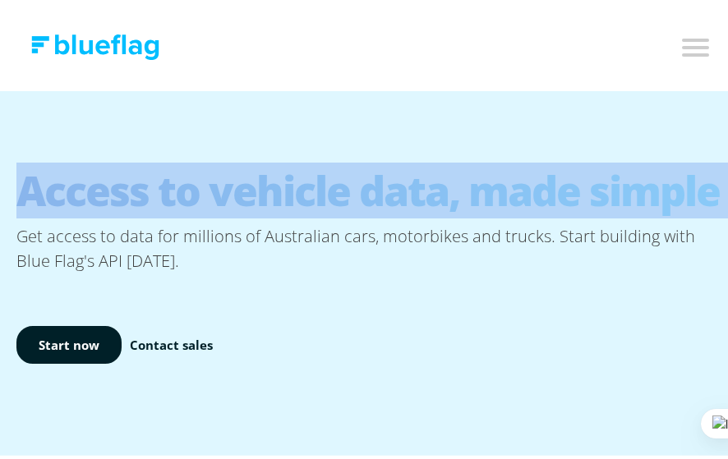
click at [427, 196] on h1 "Access to vehicle data, made simple" at bounding box center [370, 186] width 708 height 67
copy h1 "Access to vehicle data, made simple"
click at [427, 196] on h1 "Access to vehicle data, made simple" at bounding box center [370, 186] width 708 height 67
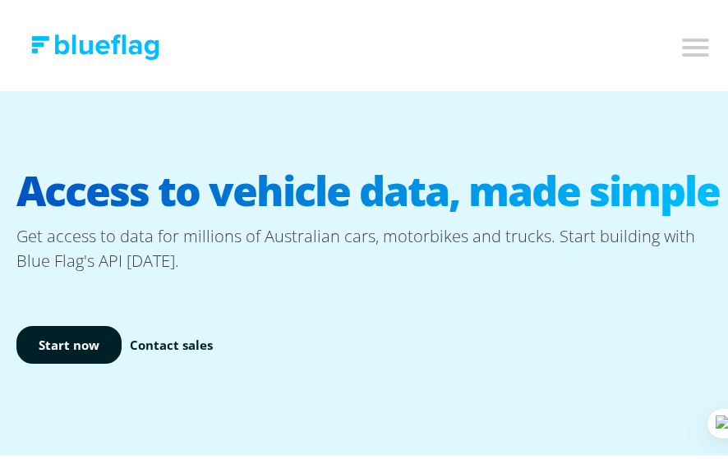
click at [316, 187] on h1 "Access to vehicle data, made simple" at bounding box center [370, 186] width 708 height 67
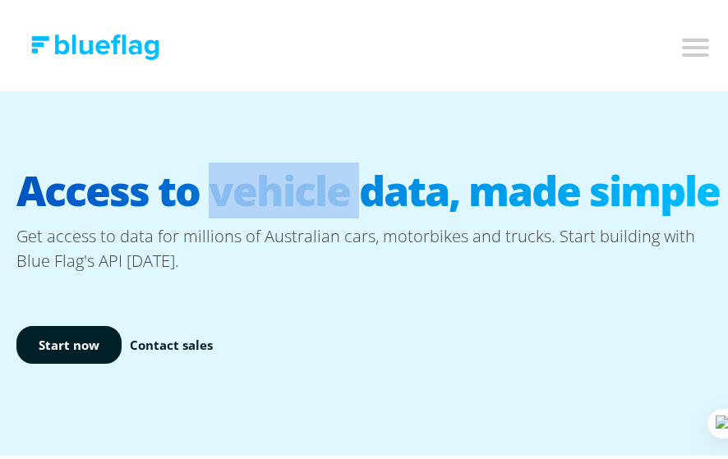
click at [316, 187] on h1 "Access to vehicle data, made simple" at bounding box center [370, 186] width 708 height 67
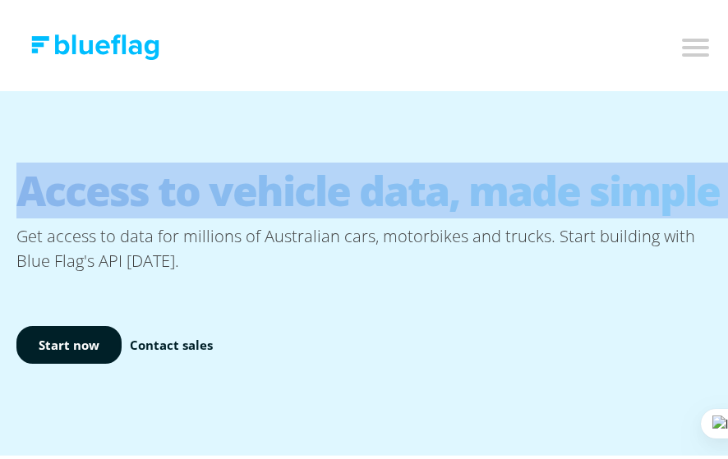
click at [316, 187] on h1 "Access to vehicle data, made simple" at bounding box center [370, 186] width 708 height 67
copy h1 "Access to vehicle data, made simple"
click at [316, 187] on h1 "Access to vehicle data, made simple" at bounding box center [370, 186] width 708 height 67
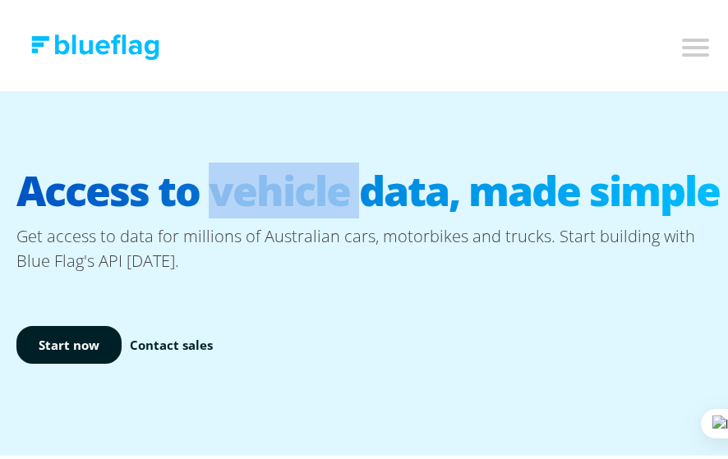
click at [316, 187] on h1 "Access to vehicle data, made simple" at bounding box center [370, 186] width 708 height 67
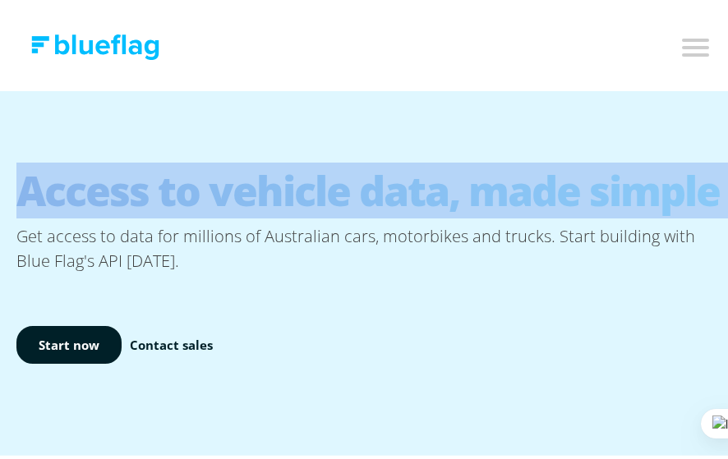
click at [316, 187] on h1 "Access to vehicle data, made simple" at bounding box center [370, 186] width 708 height 67
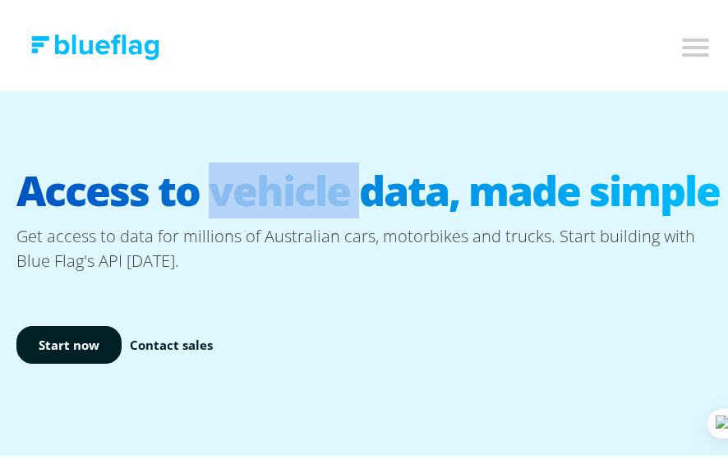
click at [316, 187] on h1 "Access to vehicle data, made simple" at bounding box center [370, 186] width 708 height 67
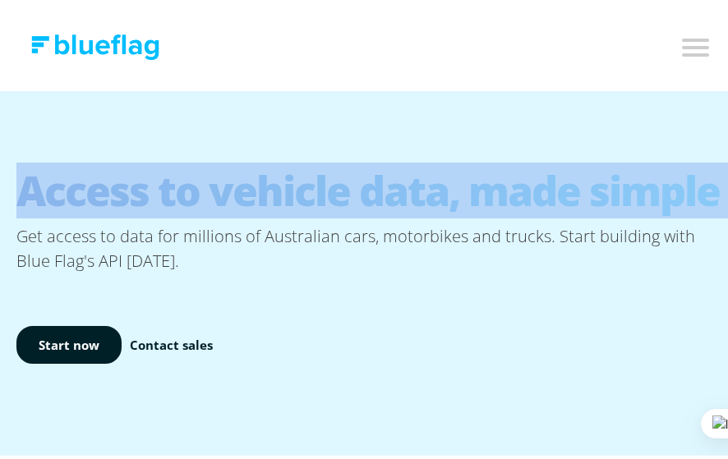
click at [316, 187] on h1 "Access to vehicle data, made simple" at bounding box center [370, 186] width 708 height 67
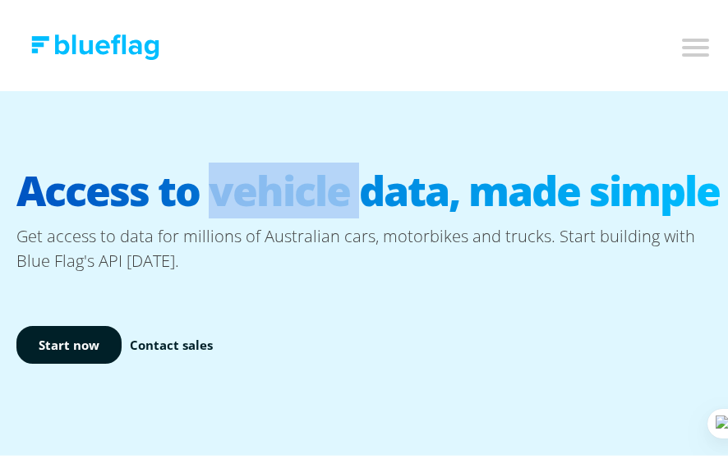
click at [316, 187] on h1 "Access to vehicle data, made simple" at bounding box center [370, 186] width 708 height 67
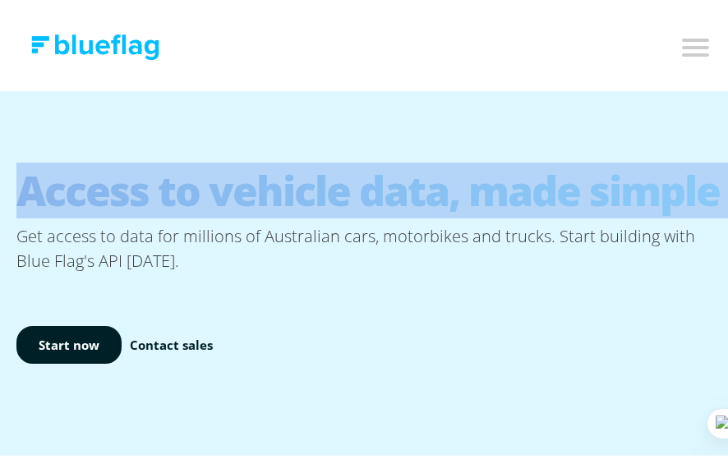
click at [316, 187] on h1 "Access to vehicle data, made simple" at bounding box center [370, 186] width 708 height 67
click at [417, 179] on h1 "Access to vehicle data, made simple" at bounding box center [370, 186] width 708 height 67
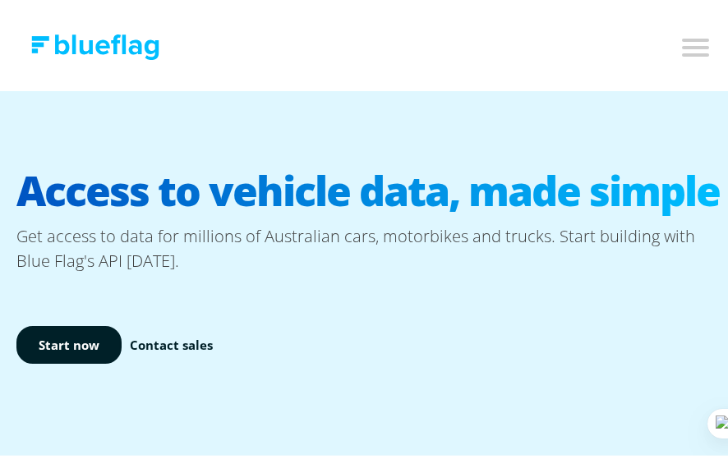
click at [407, 188] on h1 "Access to vehicle data, made simple" at bounding box center [370, 186] width 708 height 67
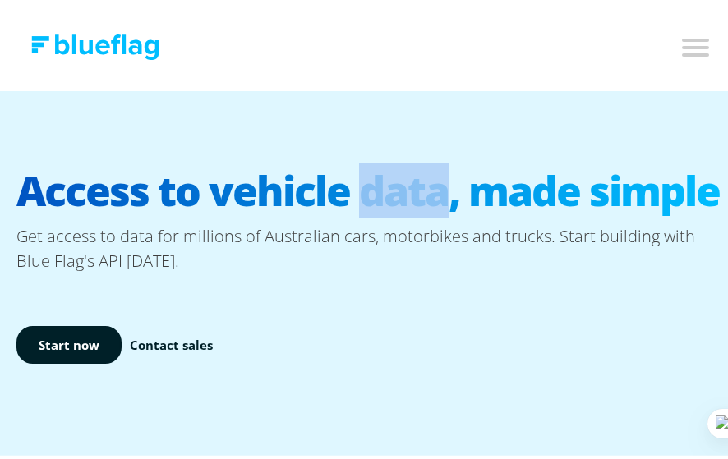
click at [407, 188] on h1 "Access to vehicle data, made simple" at bounding box center [370, 186] width 708 height 67
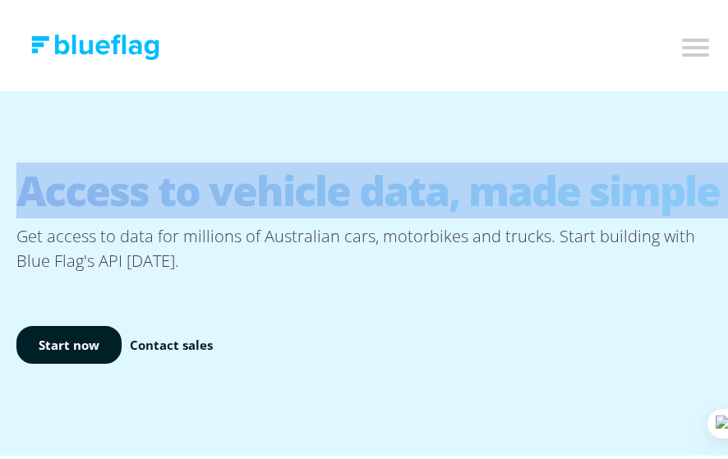
click at [407, 188] on h1 "Access to vehicle data, made simple" at bounding box center [370, 186] width 708 height 67
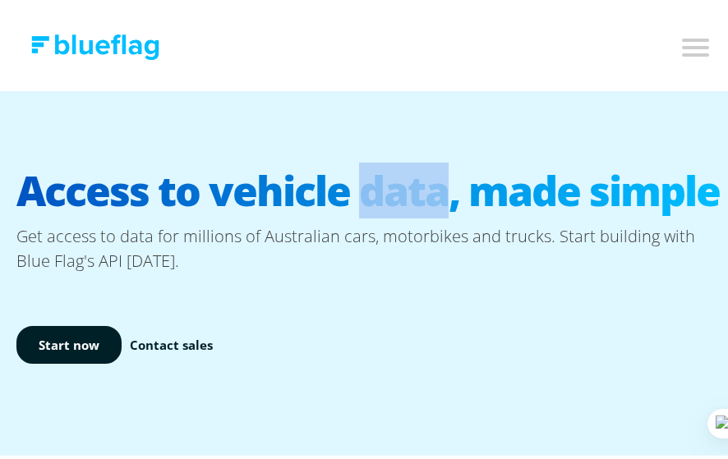
click at [407, 188] on h1 "Access to vehicle data, made simple" at bounding box center [370, 186] width 708 height 67
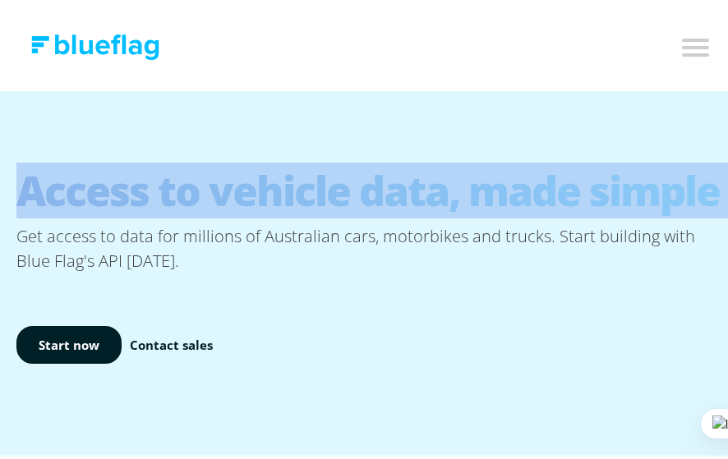
click at [407, 188] on h1 "Access to vehicle data, made simple" at bounding box center [370, 186] width 708 height 67
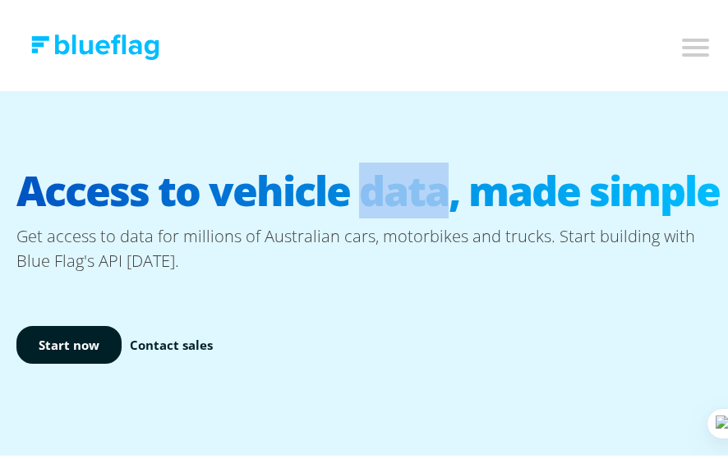
click at [407, 188] on h1 "Access to vehicle data, made simple" at bounding box center [370, 186] width 708 height 67
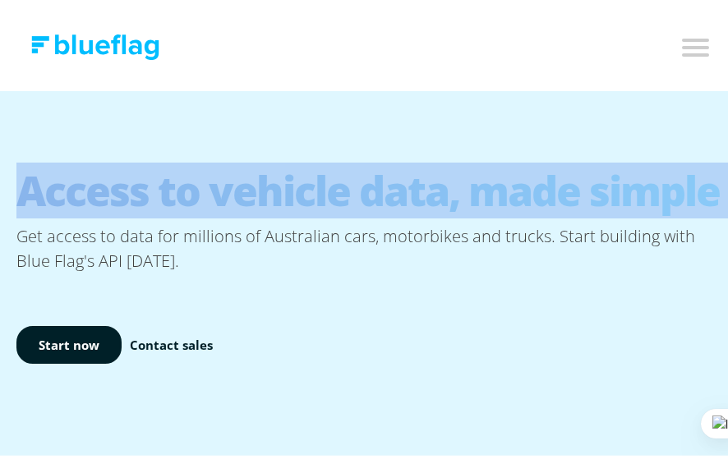
click at [407, 188] on h1 "Access to vehicle data, made simple" at bounding box center [370, 186] width 708 height 67
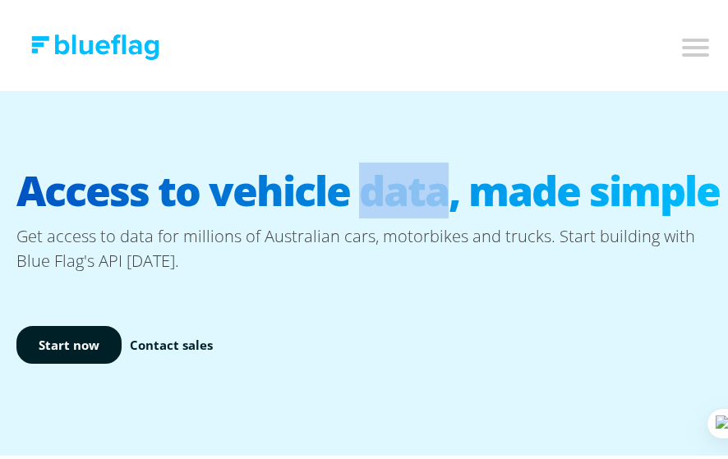
click at [407, 188] on h1 "Access to vehicle data, made simple" at bounding box center [370, 186] width 708 height 67
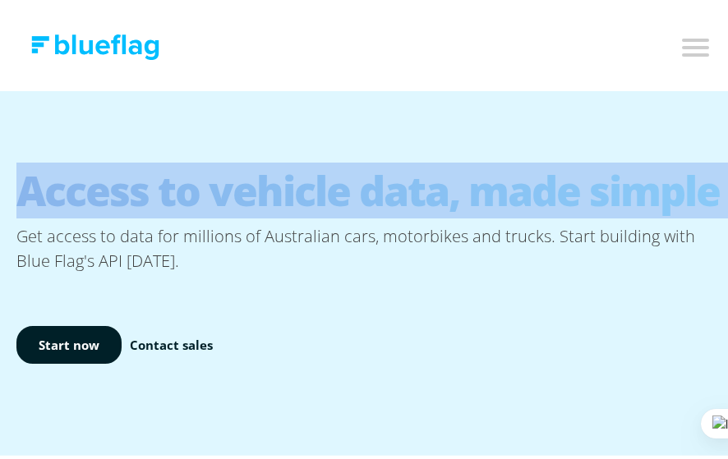
click at [407, 188] on h1 "Access to vehicle data, made simple" at bounding box center [370, 186] width 708 height 67
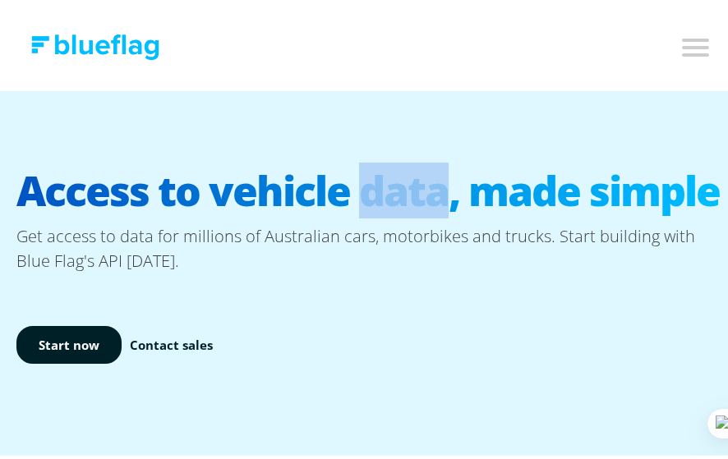
click at [407, 188] on h1 "Access to vehicle data, made simple" at bounding box center [370, 186] width 708 height 67
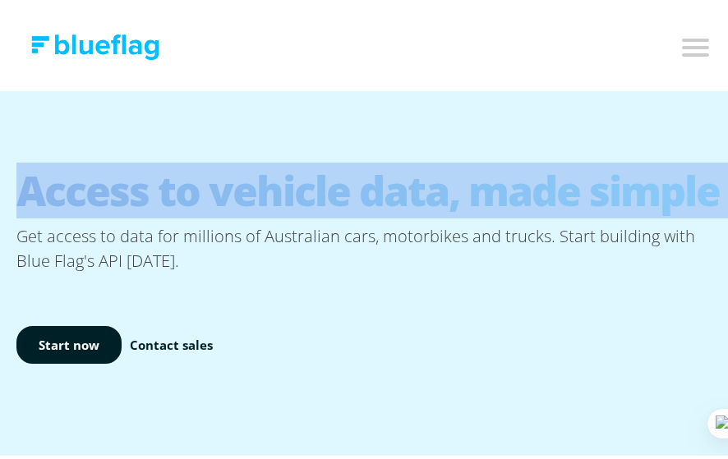
click at [407, 188] on h1 "Access to vehicle data, made simple" at bounding box center [370, 186] width 708 height 67
click at [401, 169] on h1 "Access to vehicle data, made simple" at bounding box center [370, 186] width 708 height 67
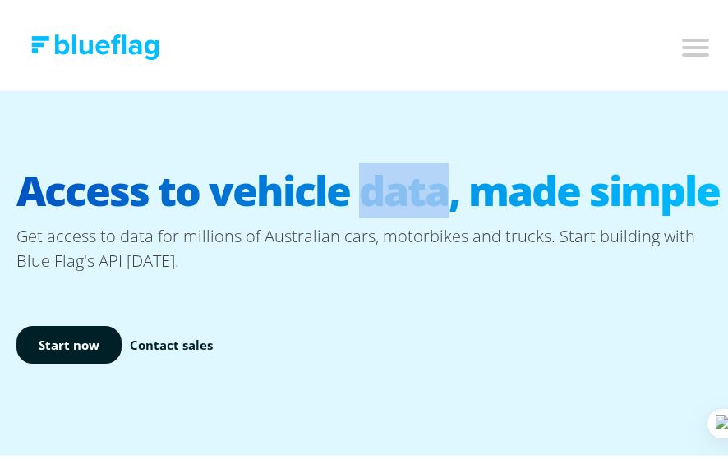
click at [401, 169] on h1 "Access to vehicle data, made simple" at bounding box center [370, 186] width 708 height 67
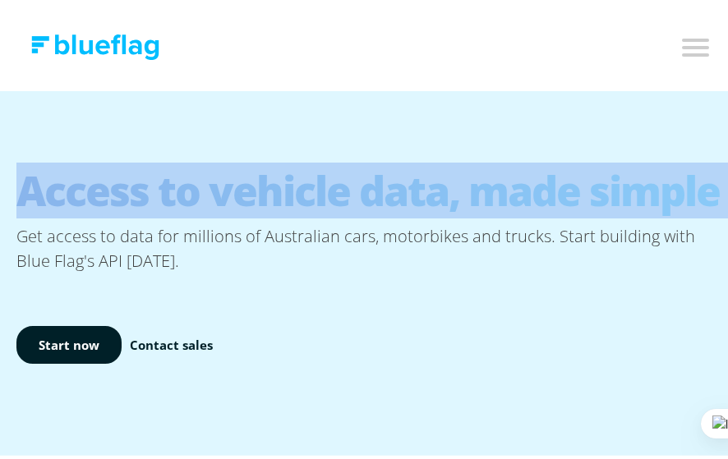
click at [401, 169] on h1 "Access to vehicle data, made simple" at bounding box center [370, 186] width 708 height 67
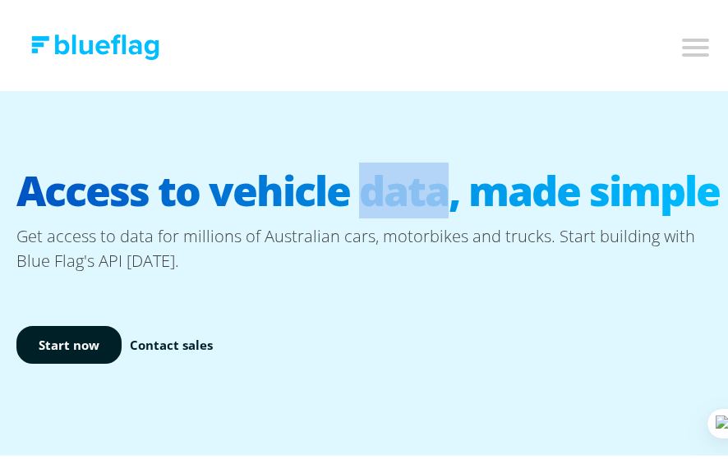
click at [401, 169] on h1 "Access to vehicle data, made simple" at bounding box center [370, 186] width 708 height 67
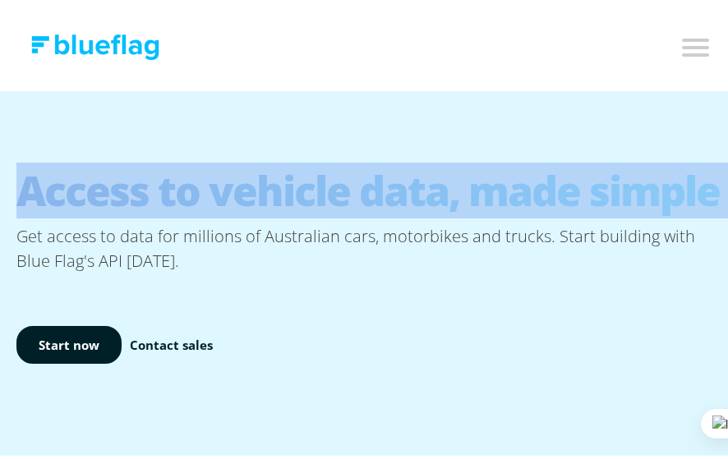
click at [401, 169] on h1 "Access to vehicle data, made simple" at bounding box center [370, 186] width 708 height 67
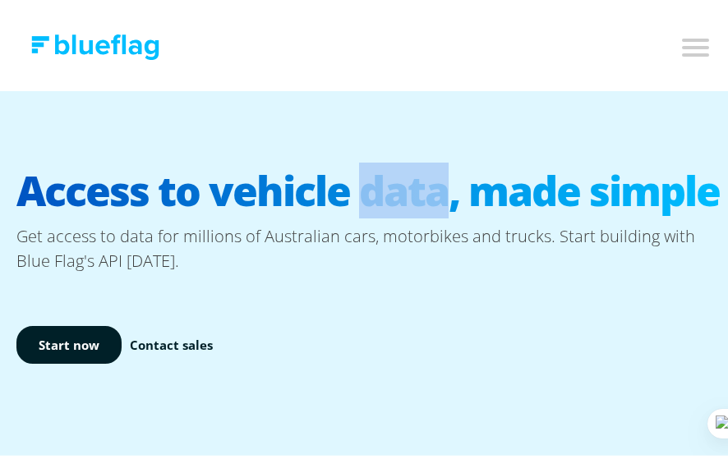
click at [401, 169] on h1 "Access to vehicle data, made simple" at bounding box center [370, 186] width 708 height 67
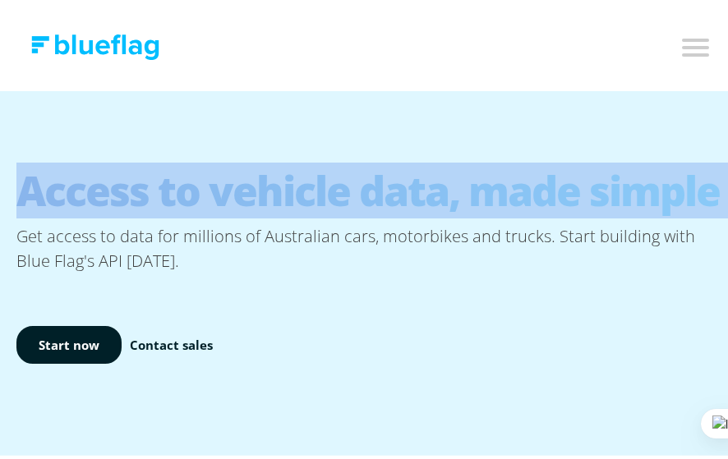
click at [401, 169] on h1 "Access to vehicle data, made simple" at bounding box center [370, 186] width 708 height 67
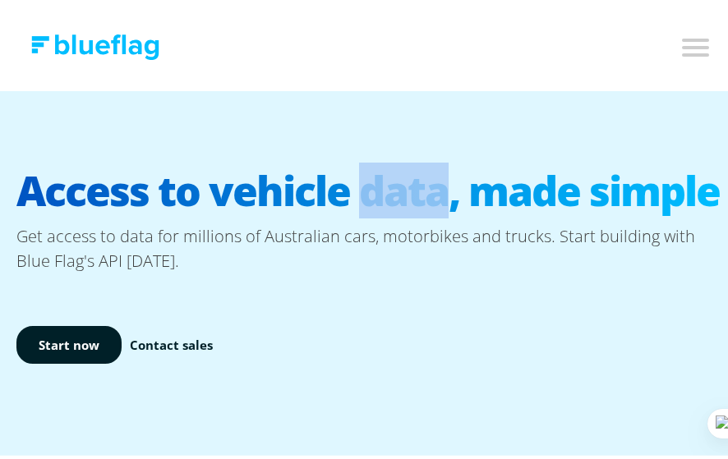
click at [401, 169] on h1 "Access to vehicle data, made simple" at bounding box center [370, 186] width 708 height 67
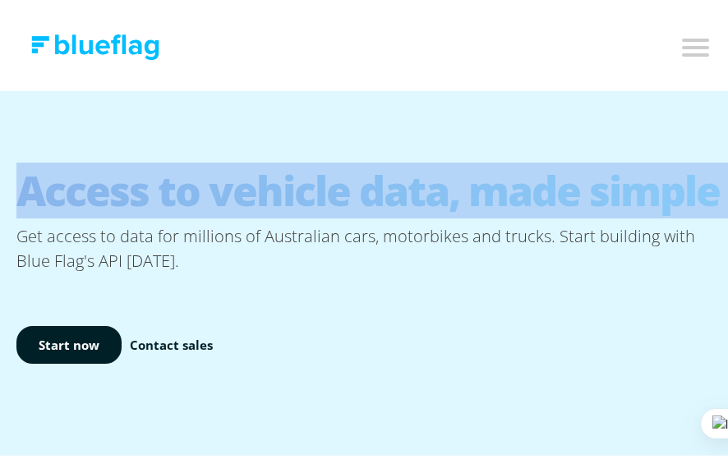
click at [401, 169] on h1 "Access to vehicle data, made simple" at bounding box center [370, 186] width 708 height 67
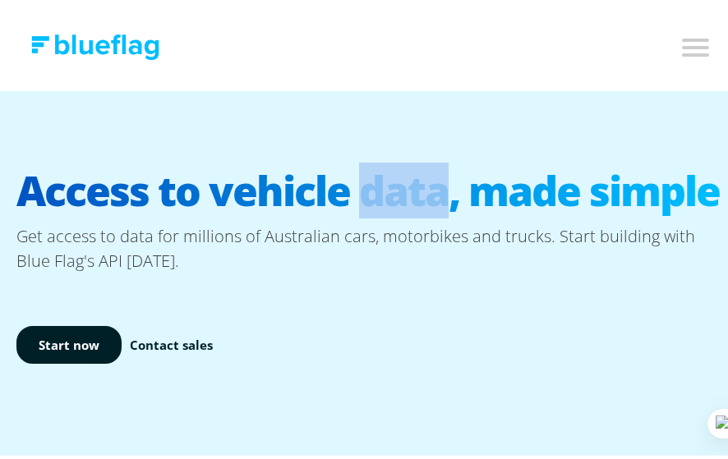
click at [401, 169] on h1 "Access to vehicle data, made simple" at bounding box center [370, 186] width 708 height 67
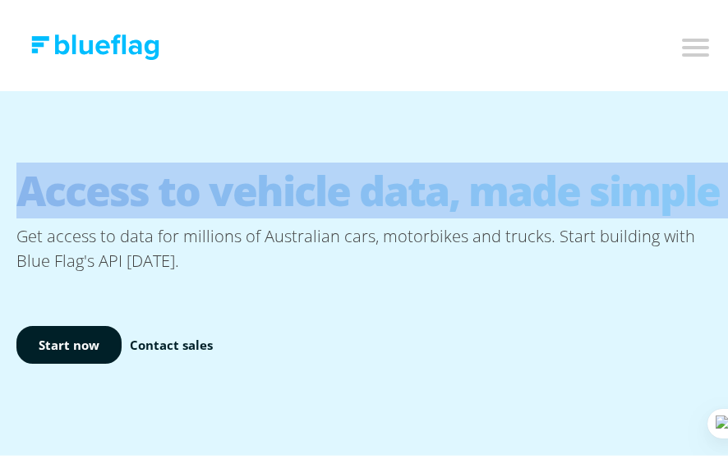
click at [401, 169] on h1 "Access to vehicle data, made simple" at bounding box center [370, 186] width 708 height 67
click at [392, 171] on h1 "Access to vehicle data, made simple" at bounding box center [370, 186] width 708 height 67
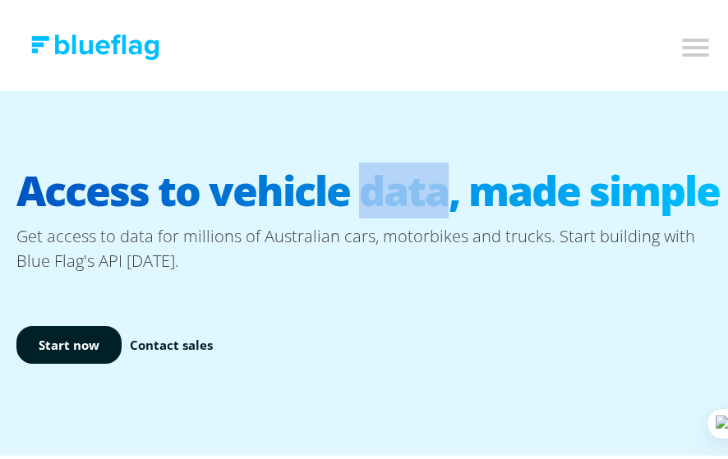
click at [392, 171] on h1 "Access to vehicle data, made simple" at bounding box center [370, 186] width 708 height 67
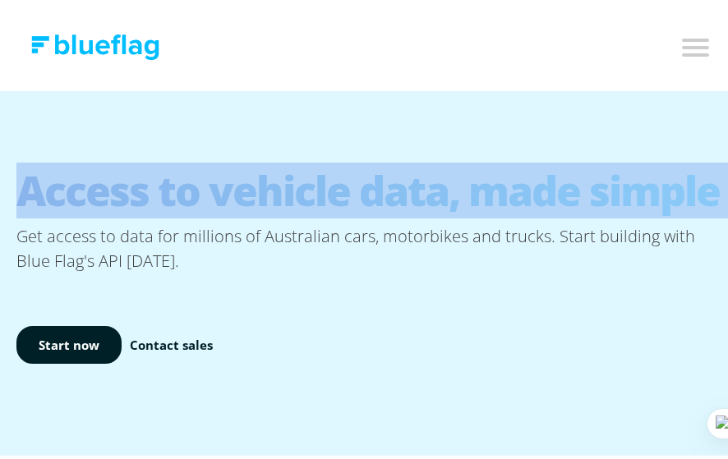
click at [392, 171] on h1 "Access to vehicle data, made simple" at bounding box center [370, 186] width 708 height 67
click at [426, 185] on h1 "Access to vehicle data, made simple" at bounding box center [370, 186] width 708 height 67
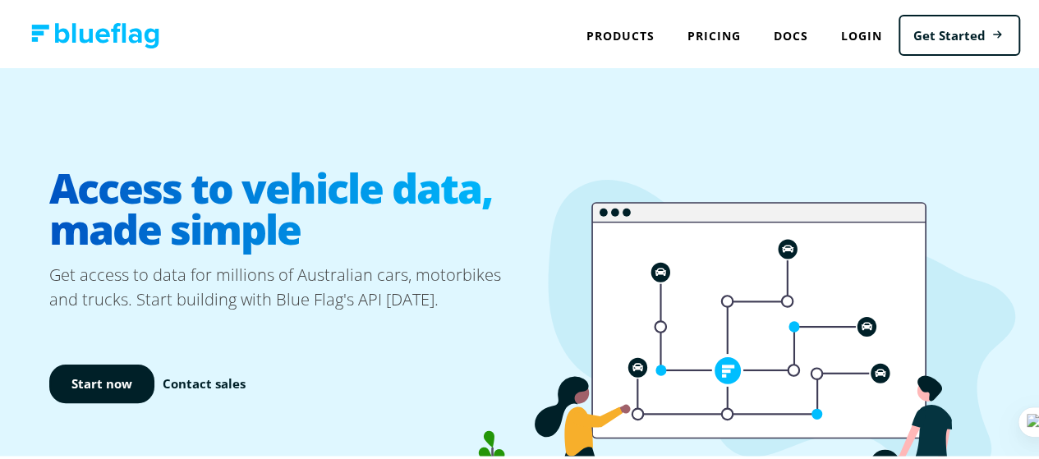
click at [425, 249] on h1 "Access to vehicle data, made simple" at bounding box center [287, 206] width 477 height 108
